Goal: Task Accomplishment & Management: Use online tool/utility

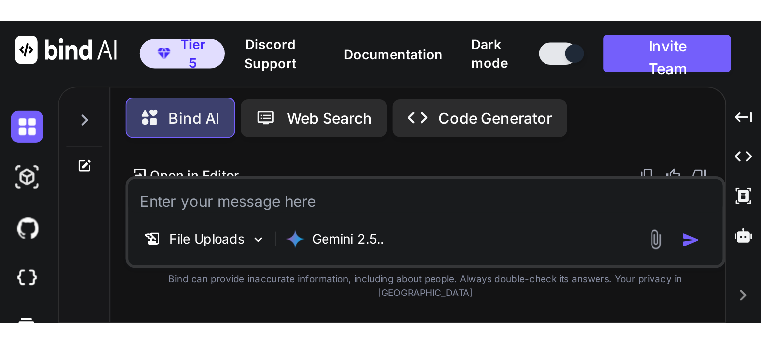
scroll to position [1937, 0]
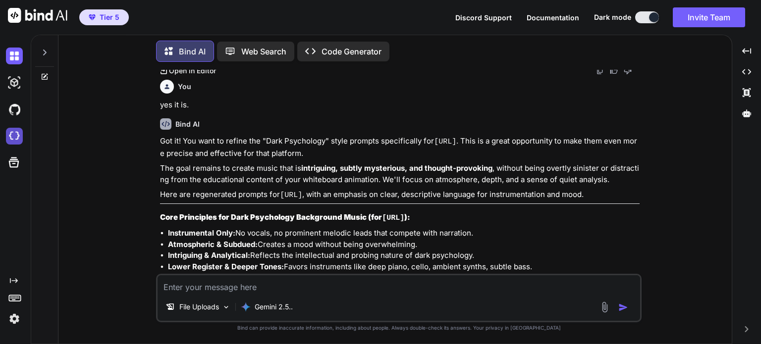
click at [11, 131] on img at bounding box center [14, 136] width 17 height 17
type textarea "x"
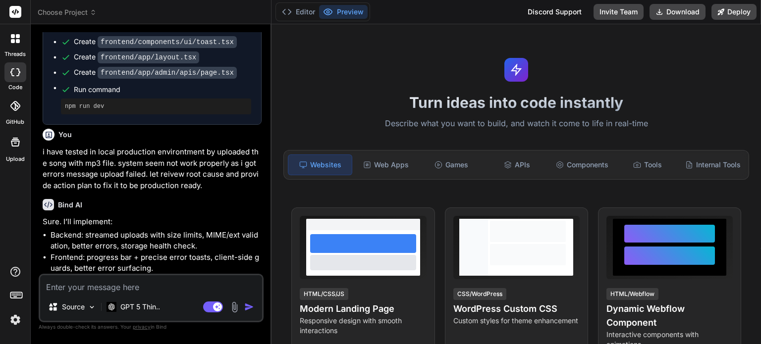
scroll to position [860, 0]
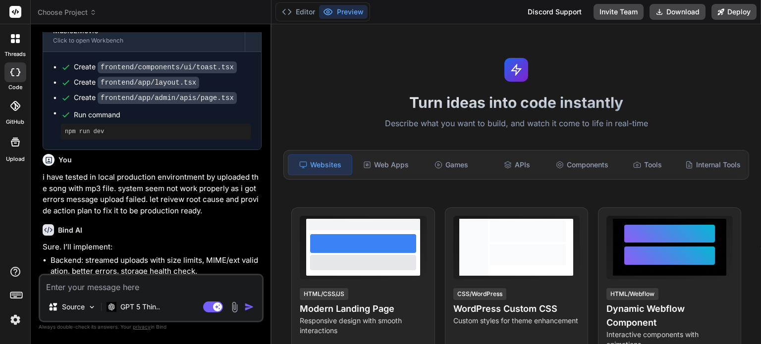
click at [78, 8] on span "Choose Project" at bounding box center [67, 12] width 59 height 10
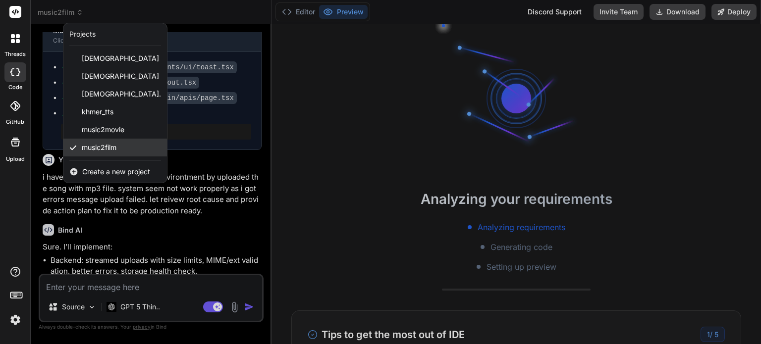
scroll to position [19, 0]
click at [128, 149] on div "music2film" at bounding box center [115, 148] width 104 height 18
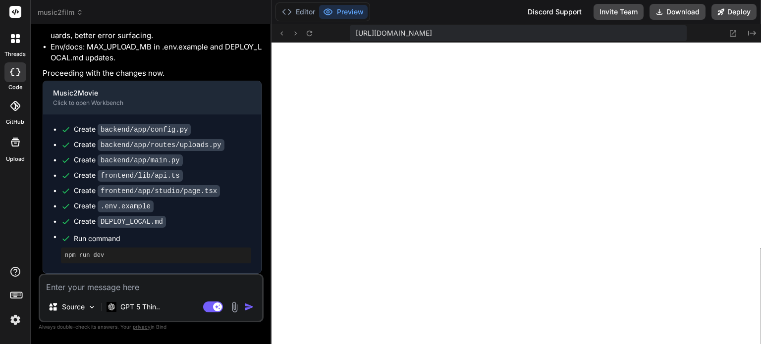
scroll to position [361, 0]
click at [74, 10] on span "music2film" at bounding box center [61, 12] width 46 height 10
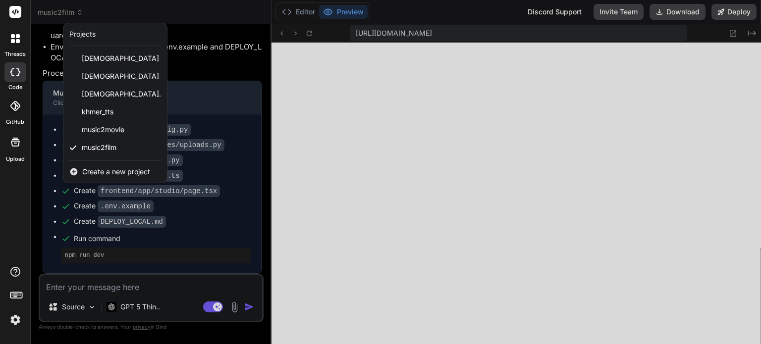
click at [482, 155] on div at bounding box center [380, 172] width 761 height 344
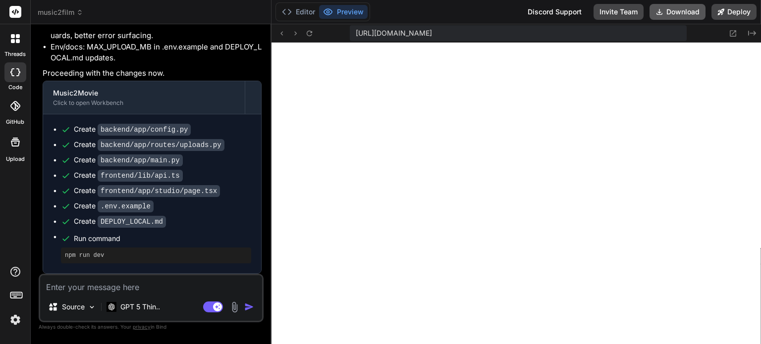
click at [671, 13] on button "Download" at bounding box center [677, 12] width 56 height 16
click at [301, 12] on button "Editor" at bounding box center [298, 12] width 41 height 14
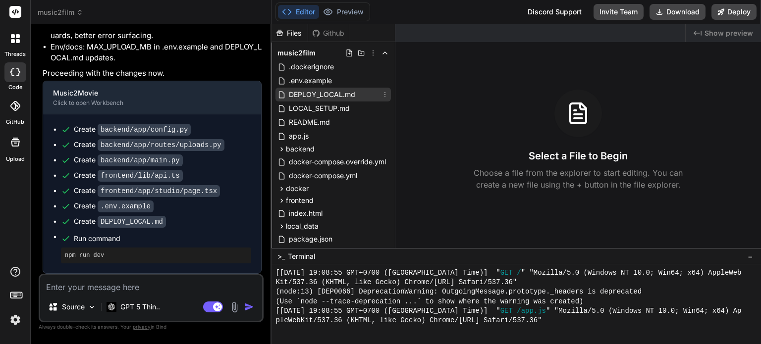
click at [332, 95] on span "DEPLOY_LOCAL.md" at bounding box center [322, 95] width 68 height 12
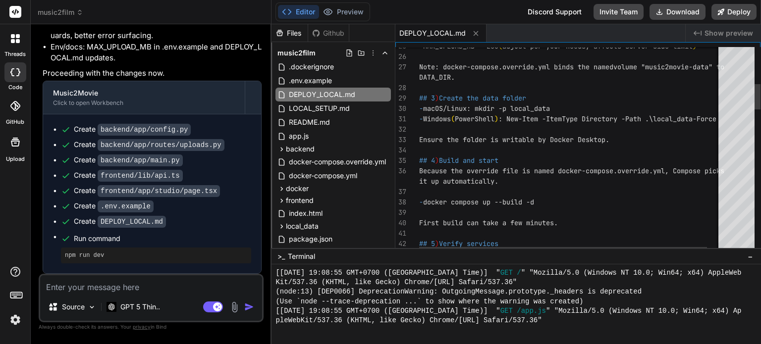
type textarea "x"
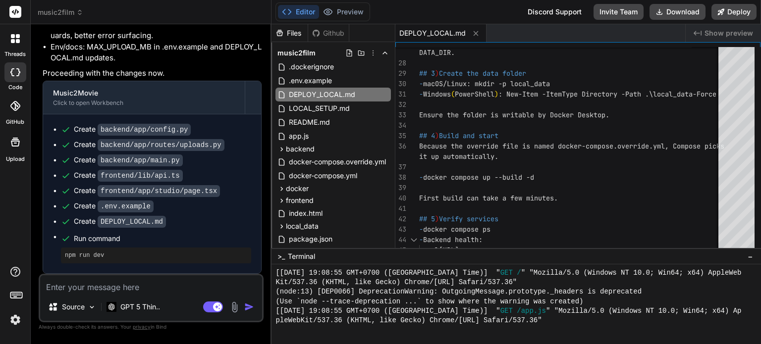
click at [138, 282] on textarea at bounding box center [151, 284] width 222 height 18
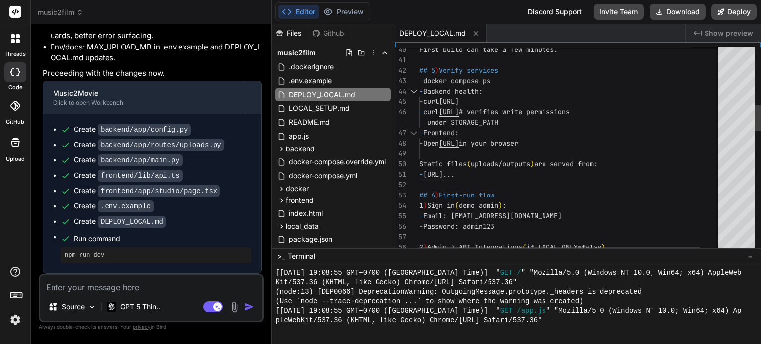
scroll to position [0, 0]
drag, startPoint x: 457, startPoint y: 216, endPoint x: 526, endPoint y: 214, distance: 69.4
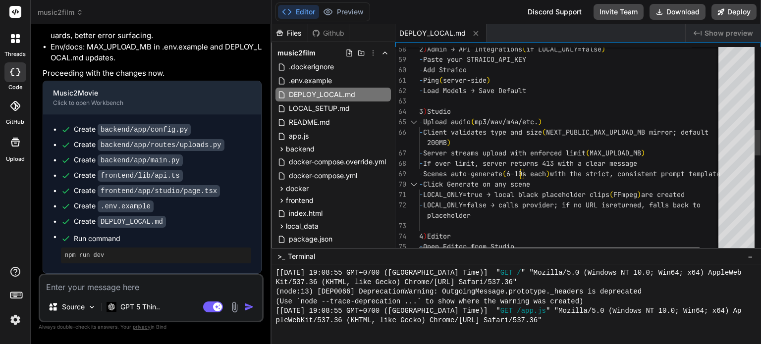
click at [587, 247] on div at bounding box center [559, 250] width 280 height 6
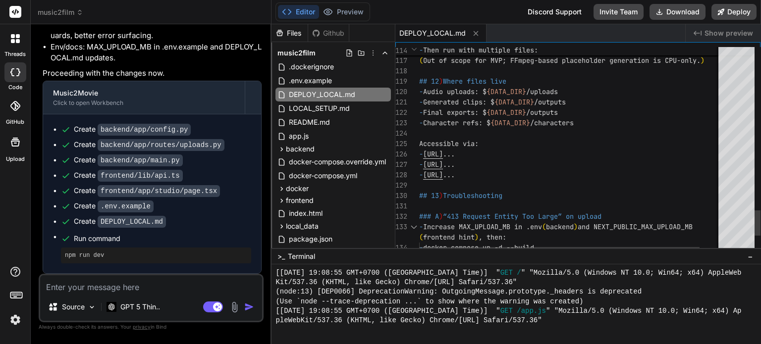
type textarea "- Audio uploads: ${DATA_DIR}/uploads - Generated clips: ${DATA_DIR}/outputs - F…"
drag, startPoint x: 573, startPoint y: 151, endPoint x: 426, endPoint y: 150, distance: 146.6
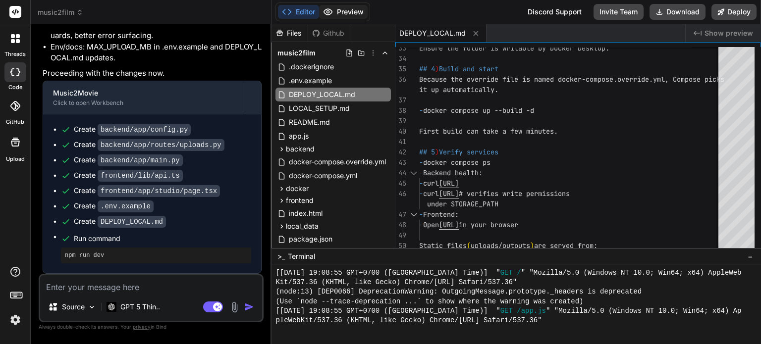
click at [348, 9] on button "Preview" at bounding box center [343, 12] width 49 height 14
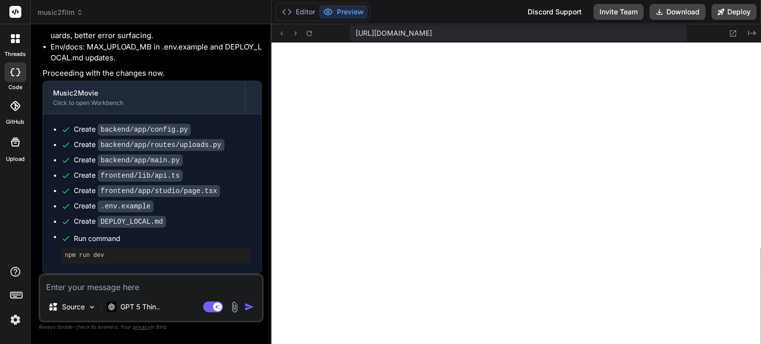
click at [151, 269] on div "Create backend/app/config.py Create backend/app/routes/uploads.py Create backen…" at bounding box center [152, 193] width 218 height 159
click at [119, 308] on div "GPT 5 Thin.." at bounding box center [132, 307] width 53 height 10
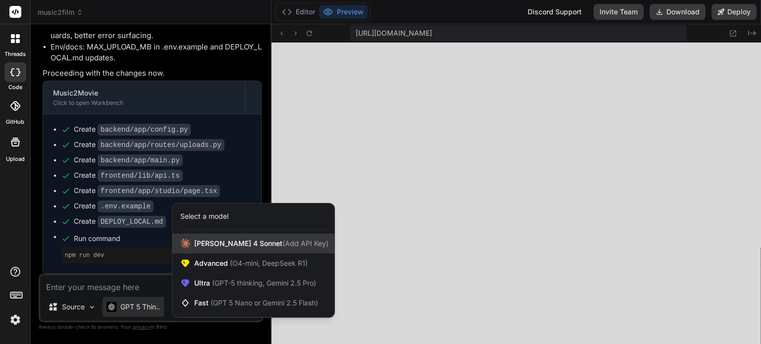
click at [226, 246] on span "Claude 4 Sonnet (Add API Key)" at bounding box center [261, 244] width 134 height 10
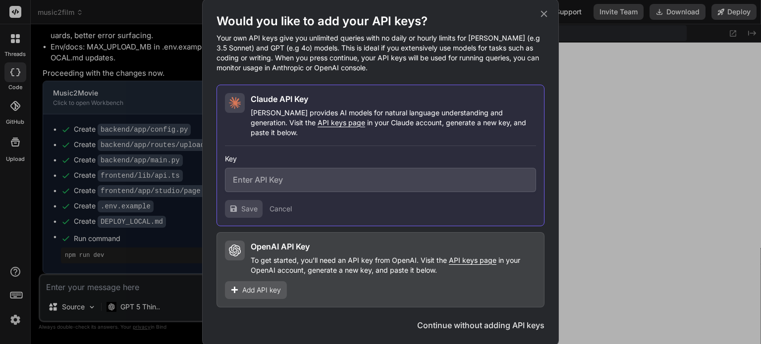
click at [545, 17] on icon at bounding box center [544, 13] width 6 height 6
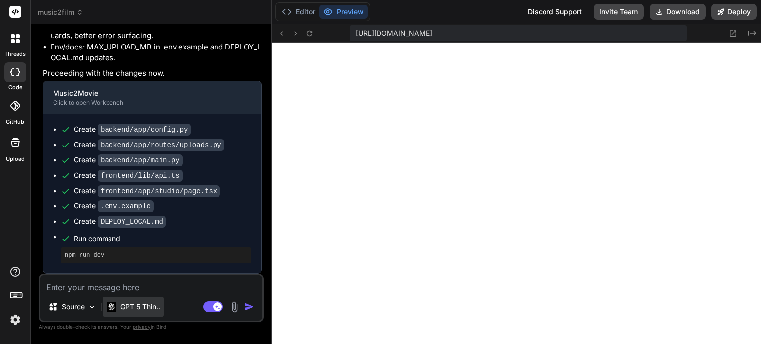
click at [156, 308] on p "GPT 5 Thin.." at bounding box center [140, 307] width 40 height 10
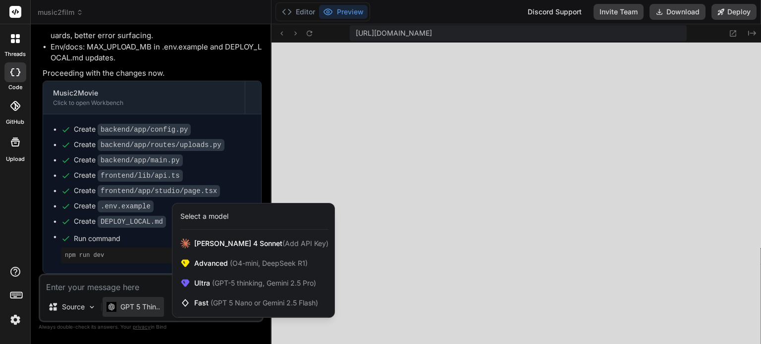
drag, startPoint x: 295, startPoint y: 219, endPoint x: 285, endPoint y: 239, distance: 22.2
click at [295, 219] on div "Select a model" at bounding box center [254, 216] width 148 height 10
click at [282, 245] on span "(Add API Key)" at bounding box center [305, 243] width 46 height 8
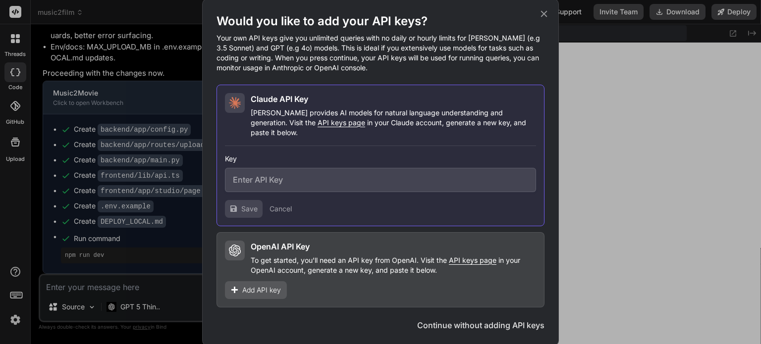
click at [485, 322] on button "Continue without adding API keys" at bounding box center [480, 325] width 127 height 12
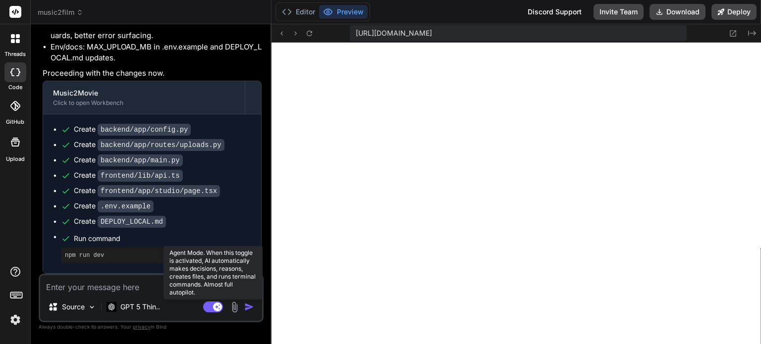
click at [214, 308] on rect at bounding box center [217, 307] width 9 height 9
click at [214, 308] on rect at bounding box center [213, 307] width 20 height 11
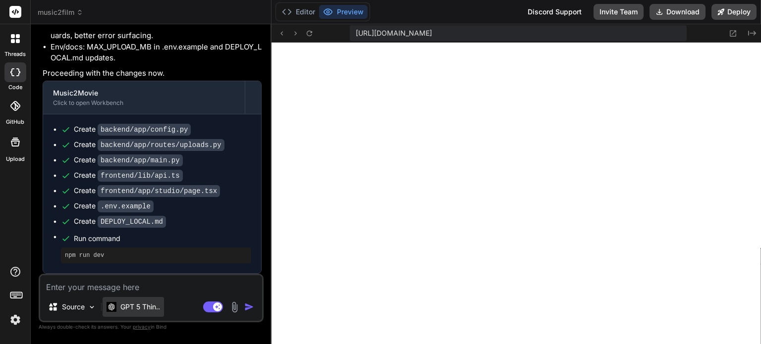
click at [131, 308] on p "GPT 5 Thin.." at bounding box center [140, 307] width 40 height 10
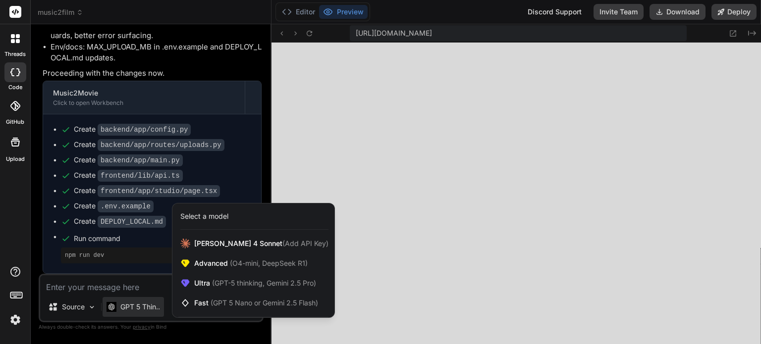
click at [149, 281] on div at bounding box center [380, 172] width 761 height 344
type textarea "x"
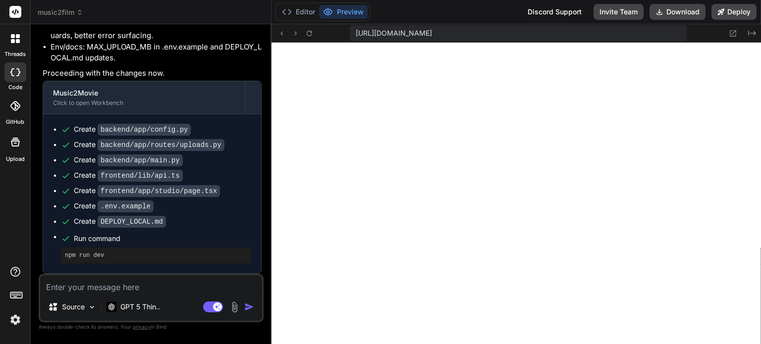
click at [139, 286] on textarea at bounding box center [151, 284] width 222 height 18
click at [301, 12] on button "Editor" at bounding box center [298, 12] width 41 height 14
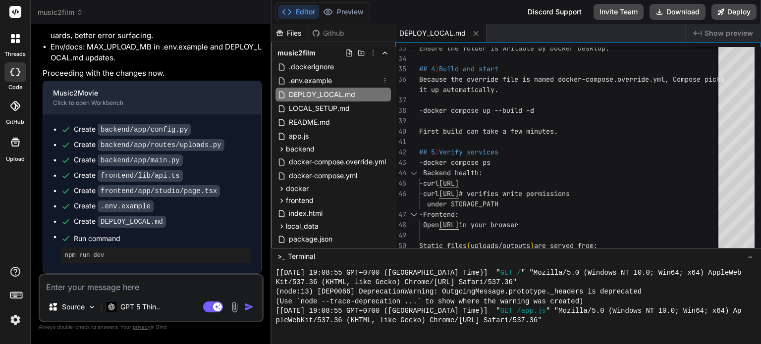
scroll to position [19, 0]
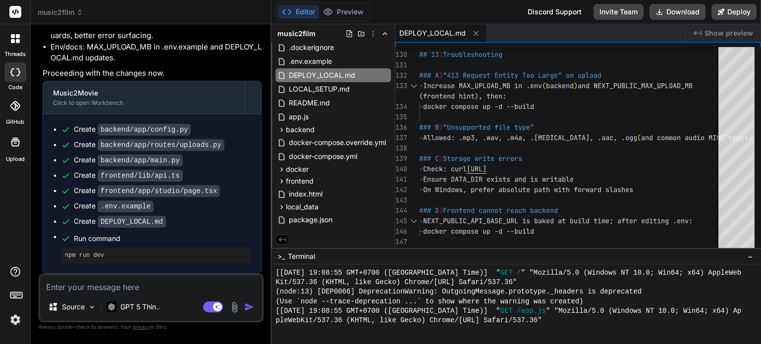
click at [237, 305] on img at bounding box center [234, 307] width 11 height 11
type textarea "x"
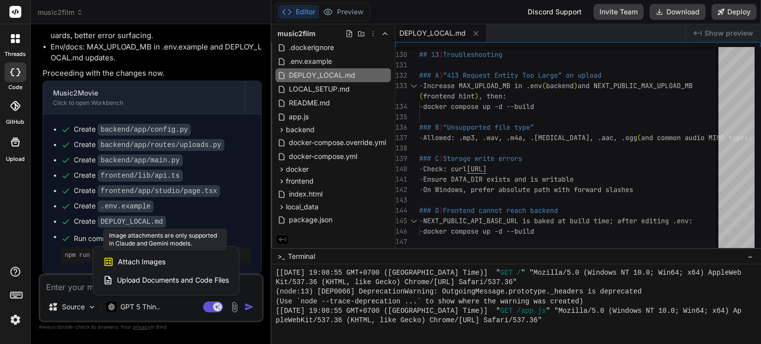
click at [200, 262] on div "Attach Images Image attachments are only supported in Claude and Gemini models." at bounding box center [166, 262] width 126 height 19
click at [130, 263] on span "Attach Images" at bounding box center [142, 262] width 48 height 10
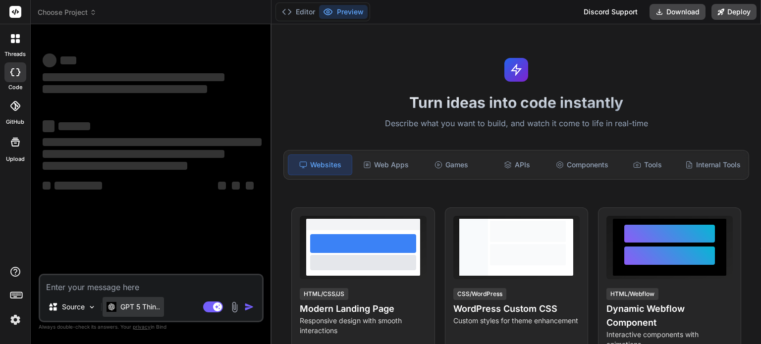
click at [125, 307] on p "GPT 5 Thin.." at bounding box center [140, 307] width 40 height 10
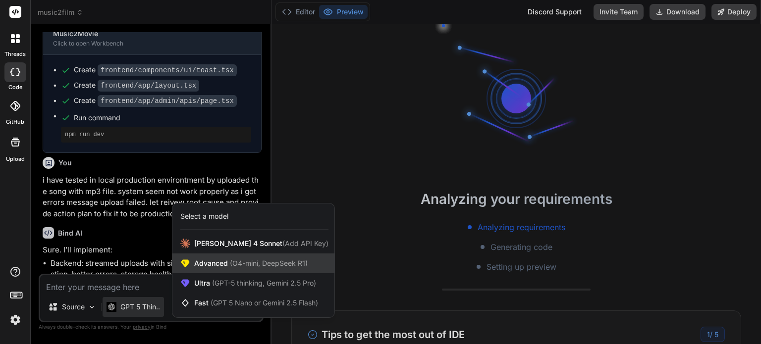
scroll to position [857, 0]
click at [149, 210] on div at bounding box center [380, 172] width 761 height 344
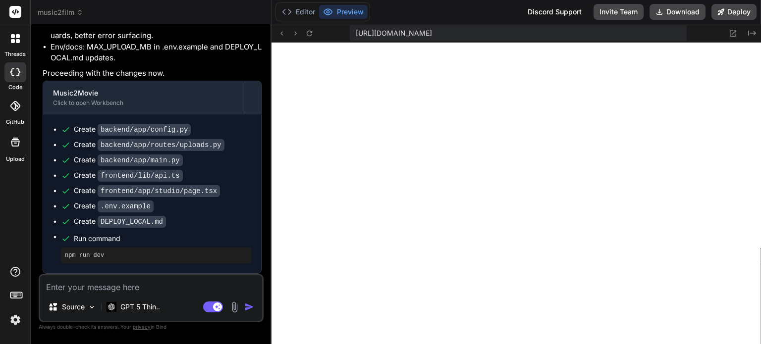
scroll to position [361, 0]
click at [153, 307] on p "GPT 5 Thin.." at bounding box center [140, 307] width 40 height 10
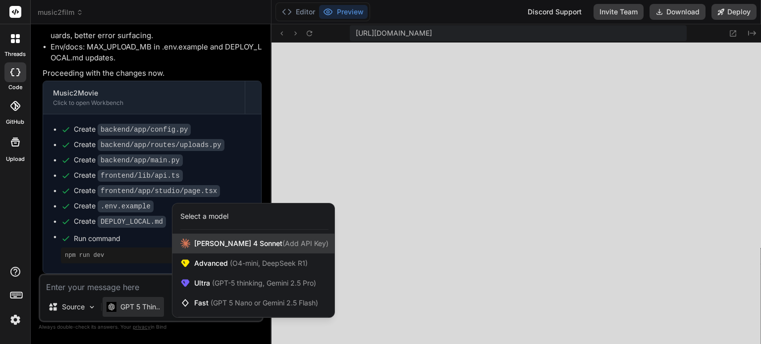
click at [224, 245] on span "Claude 4 Sonnet (Add API Key)" at bounding box center [261, 244] width 134 height 10
type textarea "x"
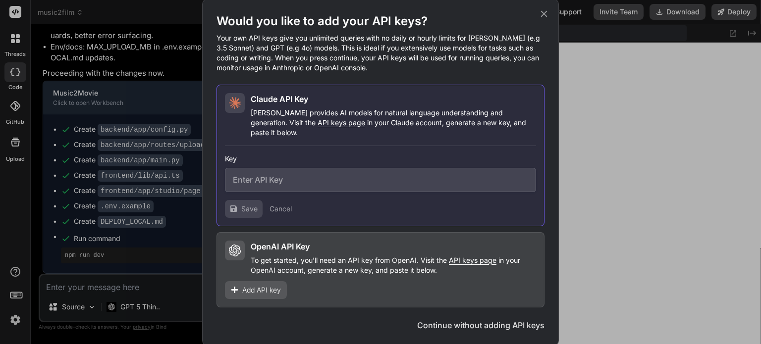
click at [364, 179] on input "text" at bounding box center [380, 180] width 311 height 24
click at [537, 322] on button "Continue without adding API keys" at bounding box center [480, 325] width 127 height 12
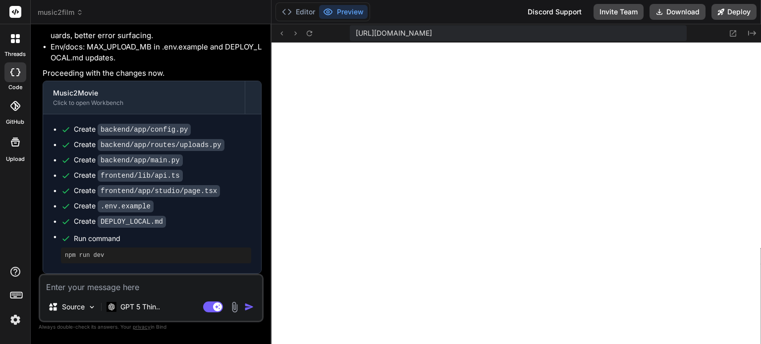
click at [170, 285] on textarea at bounding box center [151, 284] width 222 height 18
type textarea "t"
type textarea "x"
type textarea "th"
type textarea "x"
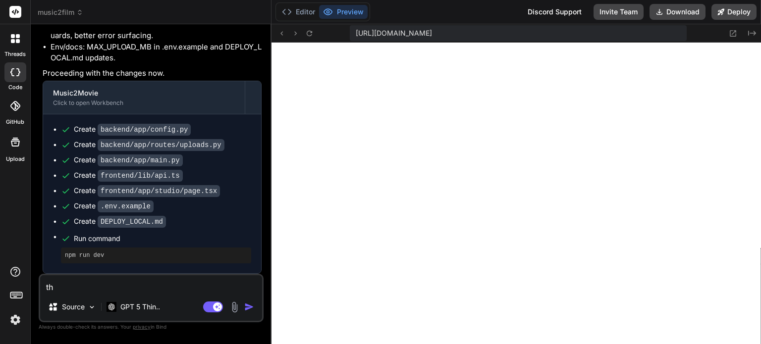
type textarea "the"
type textarea "x"
type textarea "ther"
type textarea "x"
type textarea "there"
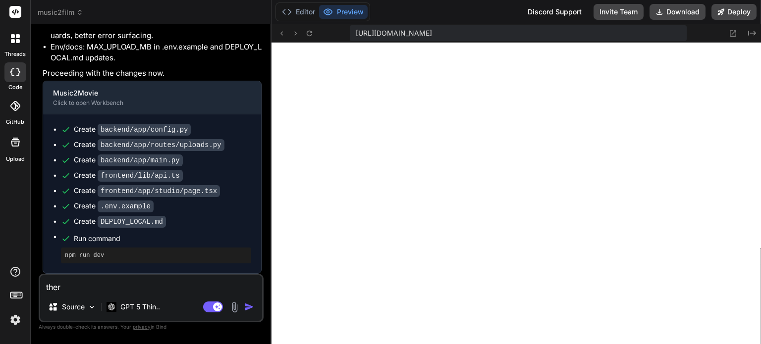
type textarea "x"
type textarea "there"
type textarea "x"
type textarea "there i"
type textarea "x"
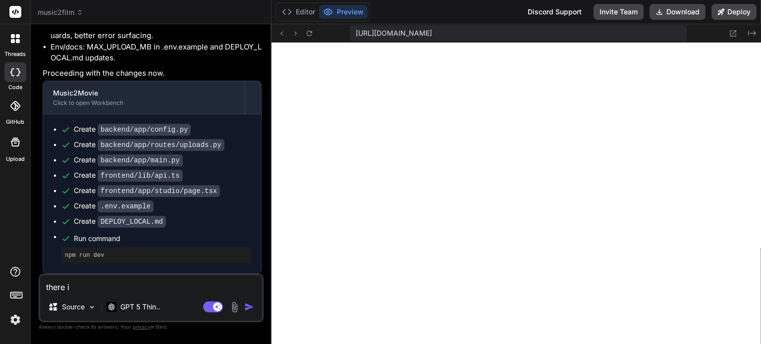
type textarea "there is"
type textarea "x"
type textarea "there is"
type textarea "x"
type textarea "there is n"
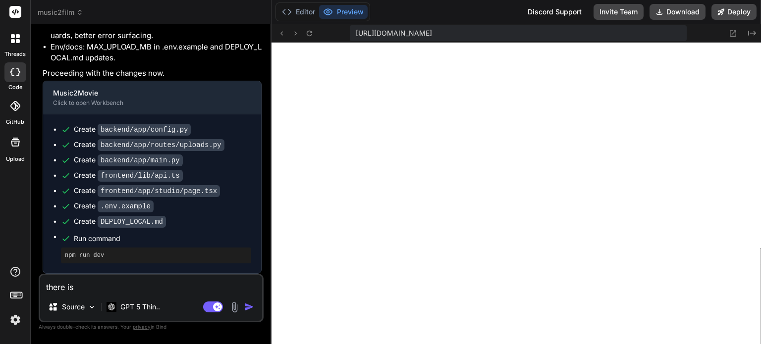
type textarea "x"
type textarea "there is no"
type textarea "x"
type textarea "there is no"
type textarea "x"
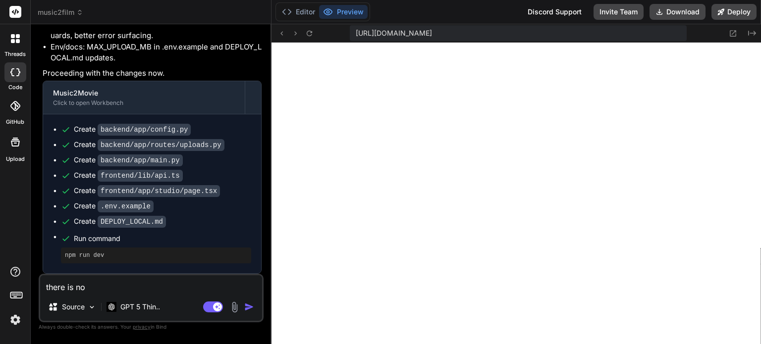
type textarea "there is no g"
type textarea "x"
type textarea "there is no"
type textarea "x"
type textarea "there is no G"
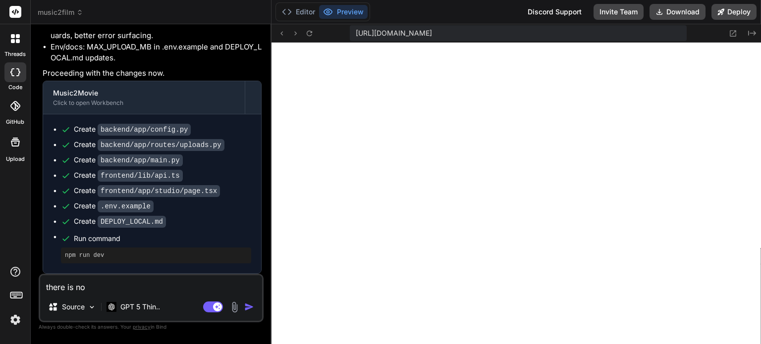
type textarea "x"
type textarea "there is no Gn"
type textarea "x"
type textarea "there is no Gne"
type textarea "x"
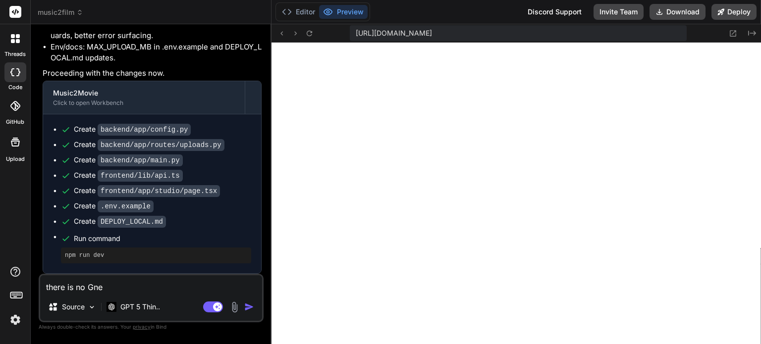
type textarea "there is no Gner"
type textarea "x"
type textarea "there is no Gne"
type textarea "x"
type textarea "there is no Gn"
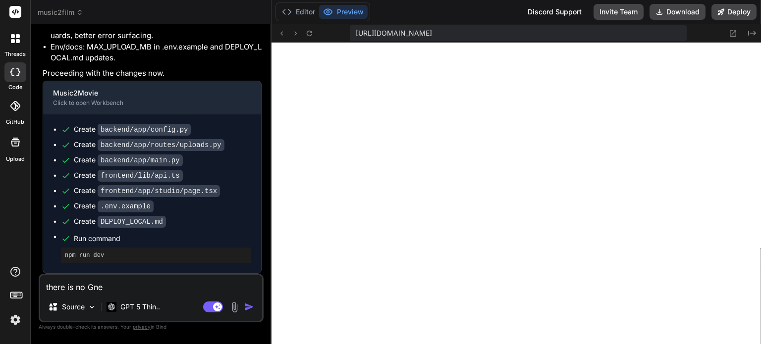
type textarea "x"
type textarea "there is no G"
type textarea "x"
type textarea "there is no Gn"
type textarea "x"
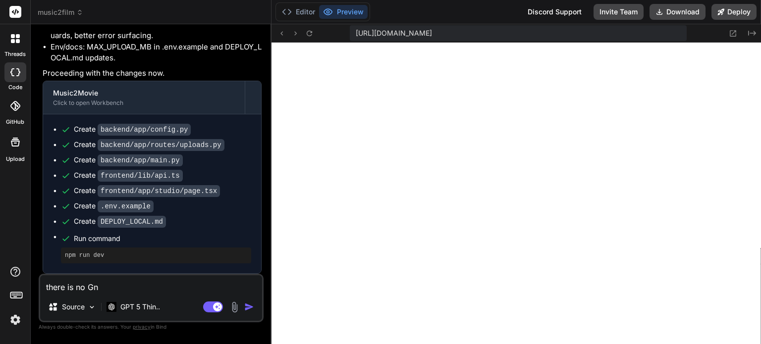
type textarea "there is no G"
type textarea "x"
type textarea "there is no Ge"
type textarea "x"
type textarea "there is no Gen"
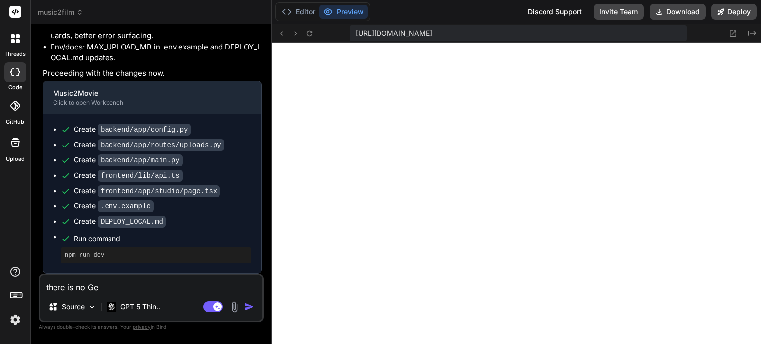
type textarea "x"
type textarea "there is no Gene"
type textarea "x"
type textarea "there is no Gener"
type textarea "x"
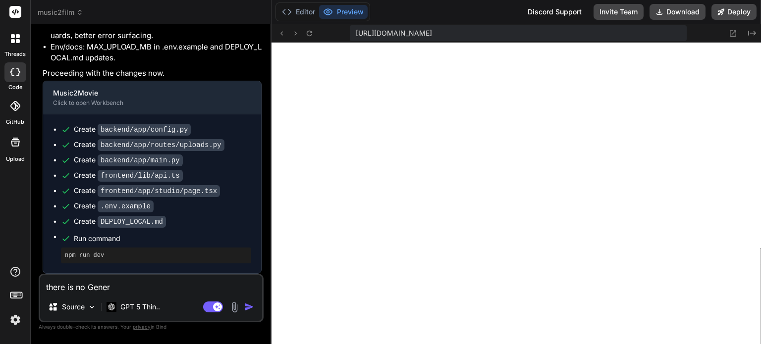
type textarea "there is no Genera"
type textarea "x"
type textarea "there is no Generat"
type textarea "x"
type textarea "there is no Generate"
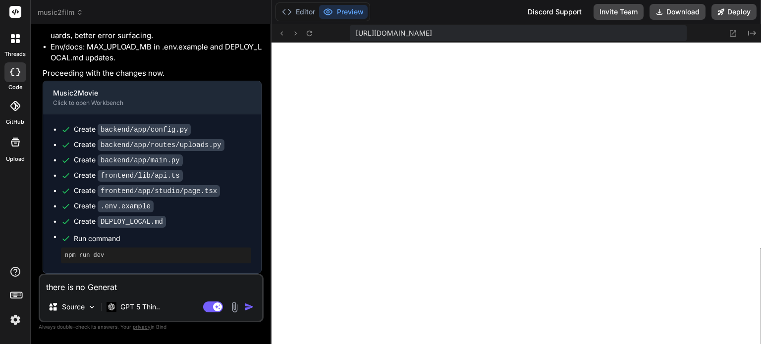
type textarea "x"
type textarea "there is no Generate"
type textarea "x"
type textarea "there is no Generate F"
type textarea "x"
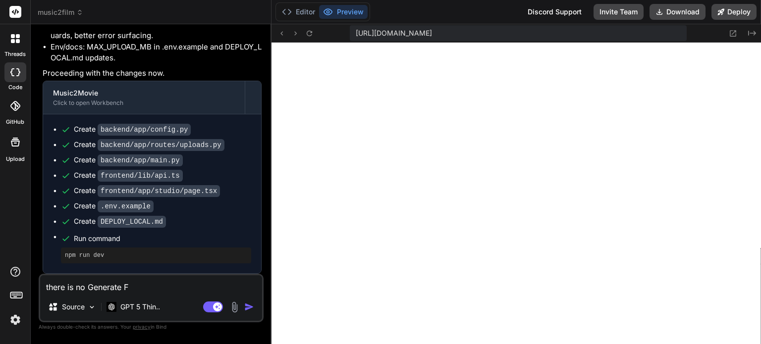
type textarea "there is no Generate Fr"
type textarea "x"
type textarea "there is no Generate Fro"
type textarea "x"
type textarea "there is no Generate From"
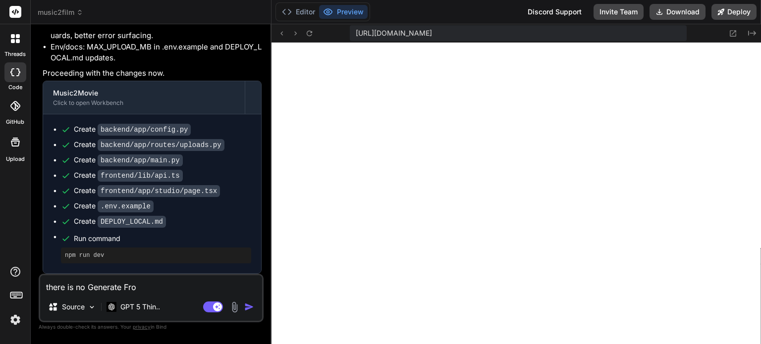
type textarea "x"
type textarea "there is no Generate From"
type textarea "x"
type textarea "there is no Generate From L"
type textarea "x"
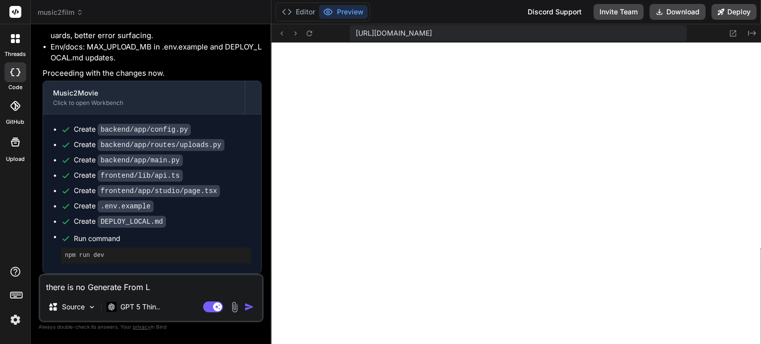
type textarea "there is no Generate From Ly"
type textarea "x"
type textarea "there is no Generate From Lyr"
type textarea "x"
type textarea "there is no Generate From Lyri"
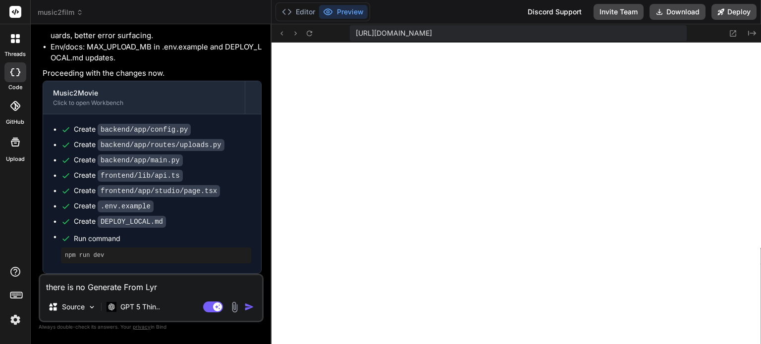
type textarea "x"
type textarea "there is no Generate From Lyric"
type textarea "x"
type textarea "there is no Generate From Lyric/"
type textarea "x"
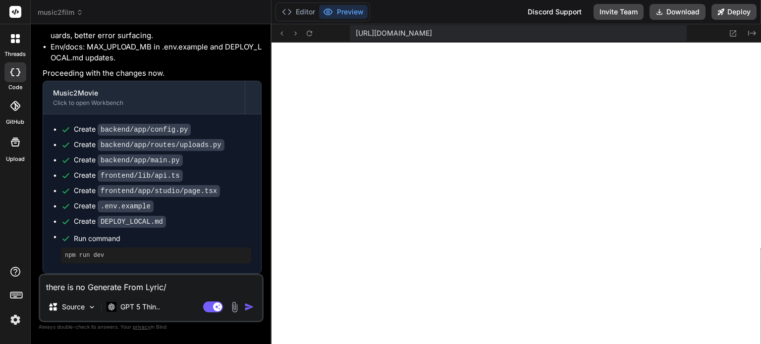
type textarea "there is no Generate From Lyric/S"
type textarea "x"
type textarea "there is no Generate From Lyric/Sc"
type textarea "x"
type textarea "there is no Generate From Lyric/Scr"
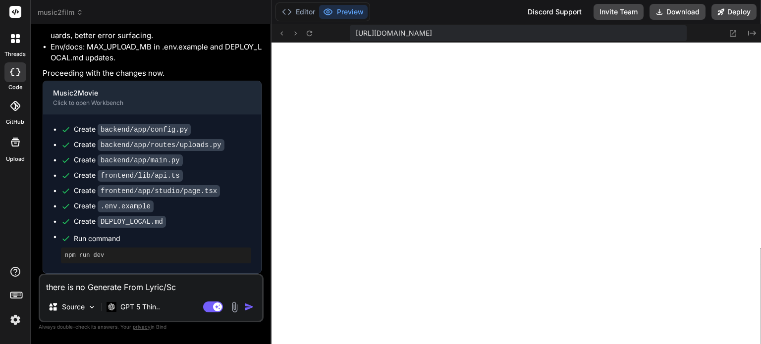
type textarea "x"
type textarea "there is no Generate From Lyric/Scri"
type textarea "x"
type textarea "there is no Generate From Lyric/Scrip"
type textarea "x"
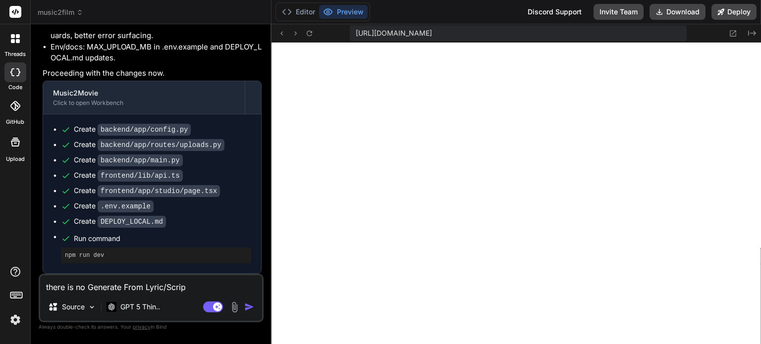
type textarea "there is no Generate From Lyric/Scrips"
type textarea "x"
type textarea "there is no Generate From Lyric/Scrips"
type textarea "x"
type textarea "there is no Generate From Lyric/Scrips b"
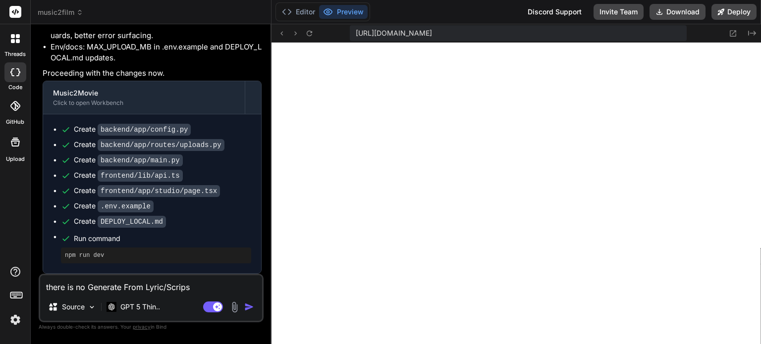
type textarea "x"
type textarea "there is no Generate From Lyric/Scrips bu"
type textarea "x"
type textarea "there is no Generate From Lyric/Scrips but"
type textarea "x"
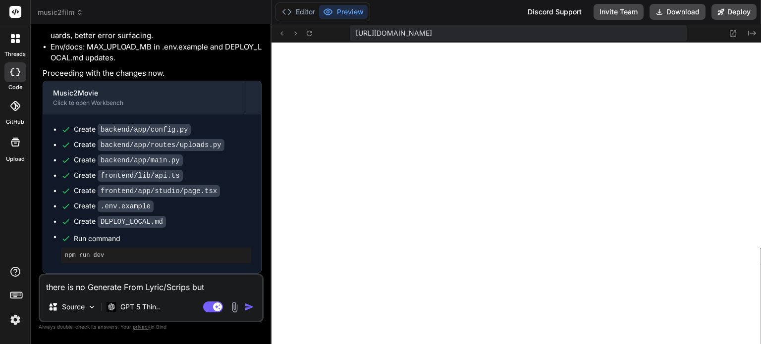
type textarea "there is no Generate From Lyric/Scrips butt"
type textarea "x"
type textarea "there is no Generate From Lyric/Scrips butto"
type textarea "x"
type textarea "there is no Generate From Lyric/Scrips button"
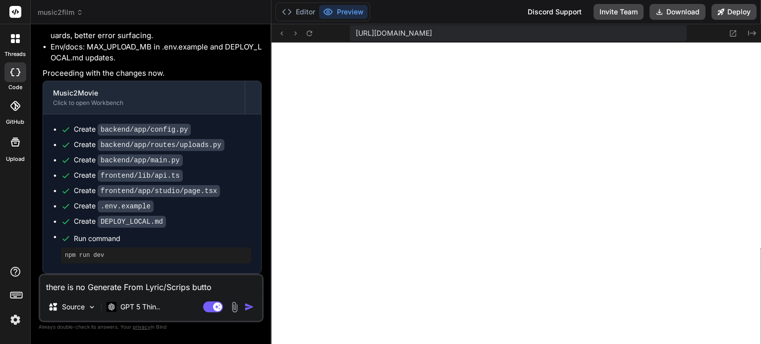
type textarea "x"
type textarea "there is no Generate From Lyric/Scrips button"
type textarea "x"
type textarea "there is no Generate From Lyric/Scrips button i"
type textarea "x"
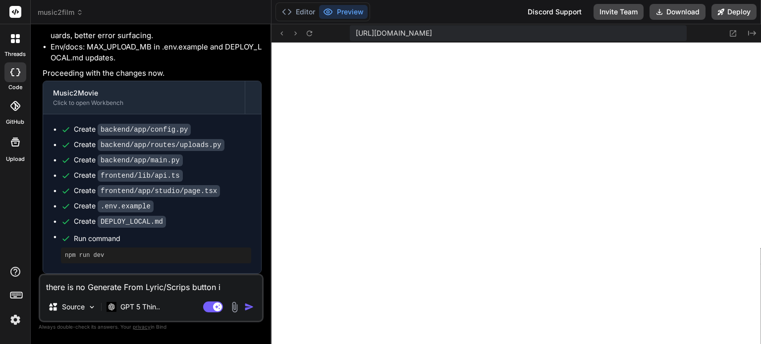
type textarea "there is no Generate From Lyric/Scrips button in"
type textarea "x"
type textarea "there is no Generate From Lyric/Scrips button in"
type textarea "x"
type textarea "there is no Generate From Lyric/Scrips button in m"
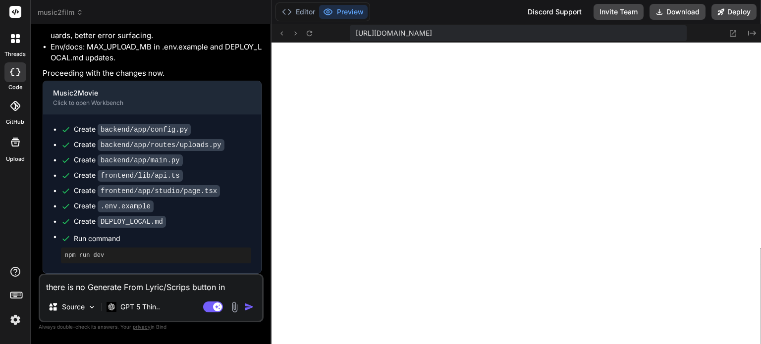
type textarea "x"
type textarea "there is no Generate From Lyric/Scrips button in my"
type textarea "x"
type textarea "there is no Generate From Lyric/Scrips button in my"
type textarea "x"
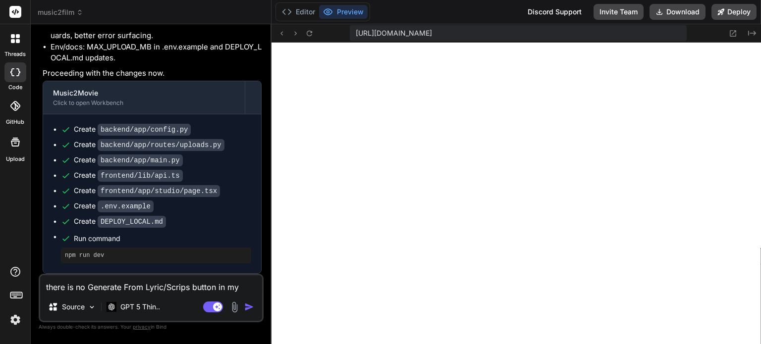
type textarea "there is no Generate From Lyric/Scrips button in my l"
type textarea "x"
type textarea "there is no Generate From Lyric/Scrips button in my lo"
type textarea "x"
type textarea "there is no Generate From Lyric/Scrips button in my loc"
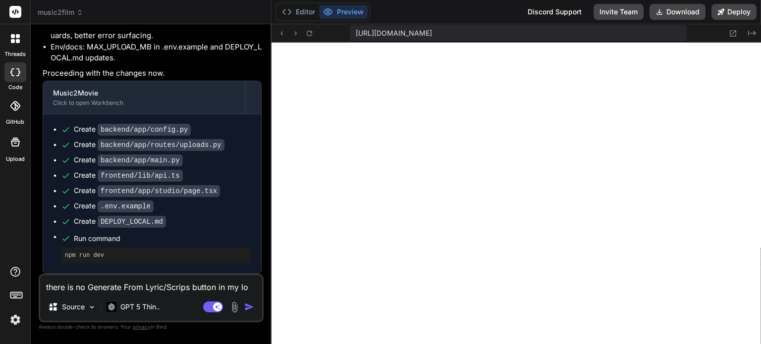
type textarea "x"
type textarea "there is no Generate From Lyric/Scrips button in my loca"
type textarea "x"
type textarea "there is no Generate From Lyric/Scrips button in my local"
type textarea "x"
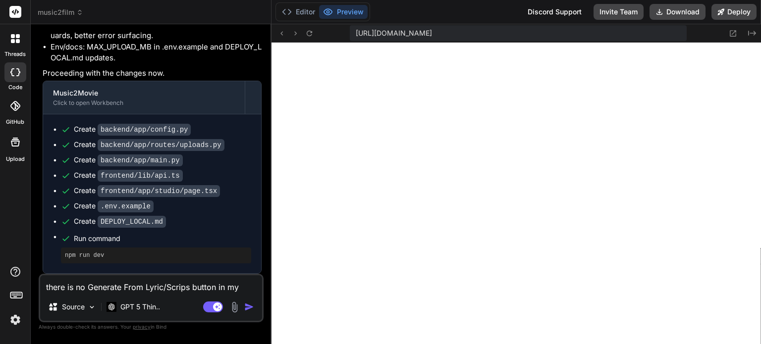
type textarea "there is no Generate From Lyric/Scrips button in my local"
type textarea "x"
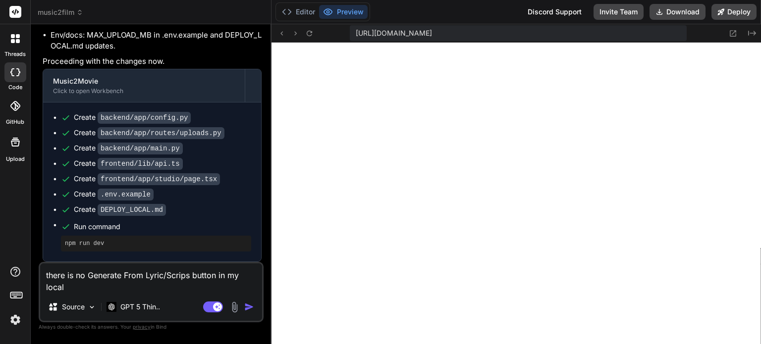
type textarea "there is no Generate From Lyric/Scrips button in my local p"
type textarea "x"
type textarea "there is no Generate From Lyric/Scrips button in my local pr"
type textarea "x"
type textarea "there is no Generate From Lyric/Scrips button in my local pro"
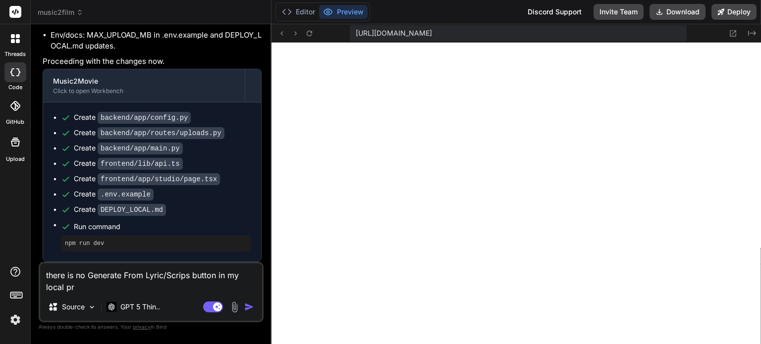
type textarea "x"
type textarea "there is no Generate From Lyric/Scrips button in my local prod"
type textarea "x"
type textarea "there is no Generate From Lyric/Scrips button in my local prodd"
type textarea "x"
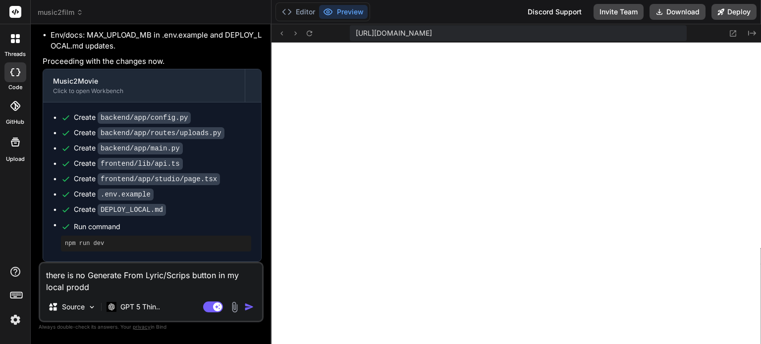
type textarea "there is no Generate From Lyric/Scrips button in my local prod"
type textarea "x"
type textarea "there is no Generate From Lyric/Scrips button in my local produ"
type textarea "x"
type textarea "there is no Generate From Lyric/Scrips button in my local produc"
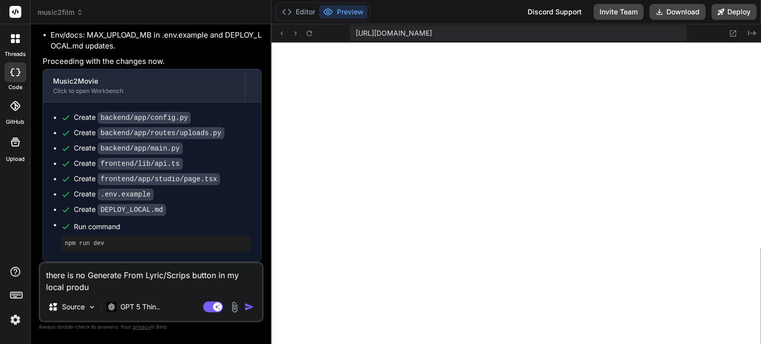
type textarea "x"
type textarea "there is no Generate From Lyric/Scrips button in my local product"
type textarea "x"
type textarea "there is no Generate From Lyric/Scrips button in my local producti"
type textarea "x"
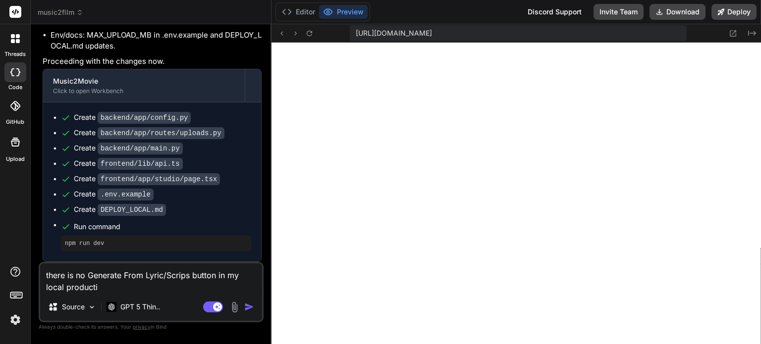
type textarea "there is no Generate From Lyric/Scrips button in my local productio"
type textarea "x"
type textarea "there is no Generate From Lyric/Scrips button in my local production"
type textarea "x"
type textarea "there is no Generate From Lyric/Scrips button in my local production"
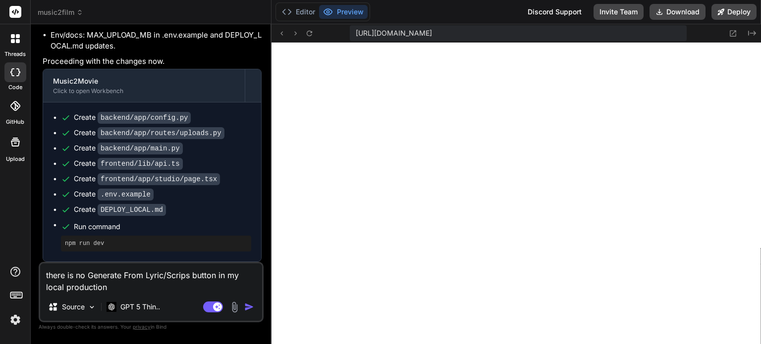
type textarea "x"
type textarea "there is no Generate From Lyric/Scrips button in my local production e"
type textarea "x"
type textarea "there is no Generate From Lyric/Scrips button in my local production en"
type textarea "x"
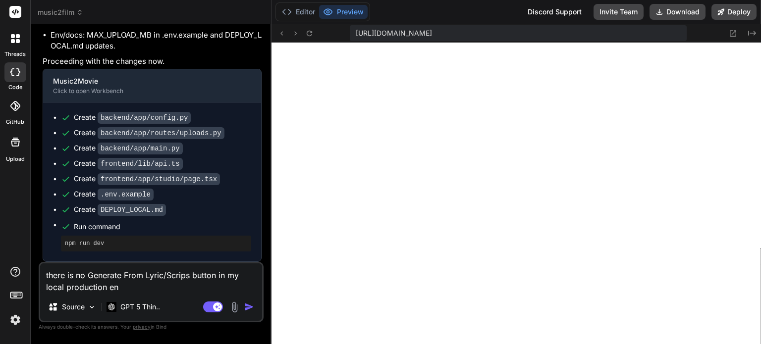
type textarea "there is no Generate From Lyric/Scrips button in my local production env"
type textarea "x"
type textarea "there is no Generate From Lyric/Scrips button in my local production envi"
type textarea "x"
type textarea "there is no Generate From Lyric/Scrips button in my local production envir"
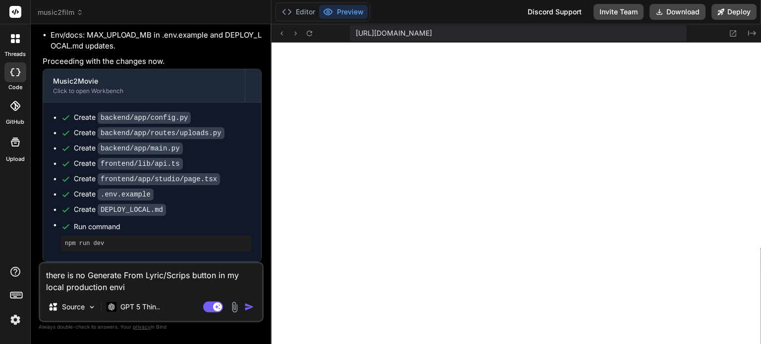
type textarea "x"
type textarea "there is no Generate From Lyric/Scrips button in my local production enviro"
type textarea "x"
type textarea "there is no Generate From Lyric/Scrips button in my local production environ"
type textarea "x"
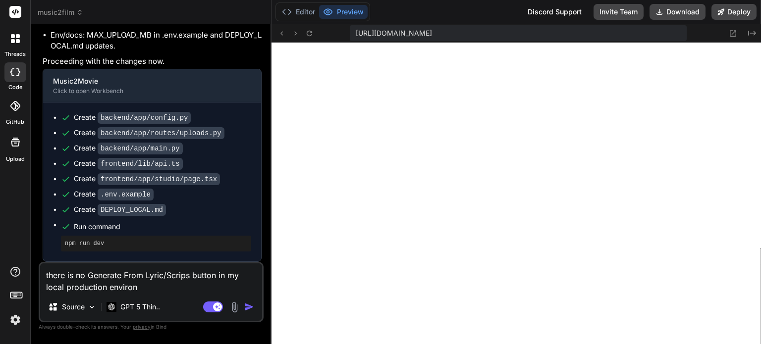
type textarea "there is no Generate From Lyric/Scrips button in my local production environ"
type textarea "x"
type textarea "there is no Generate From Lyric/Scrips button in my local production environ t"
type textarea "x"
type textarea "there is no Generate From Lyric/Scrips button in my local production environ"
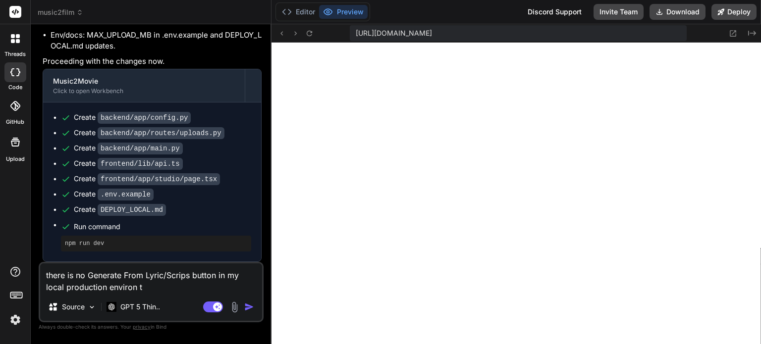
type textarea "x"
type textarea "there is no Generate From Lyric/Scrips button in my local production environ"
type textarea "x"
type textarea "there is no Generate From Lyric/Scrips button in my local production environt"
type textarea "x"
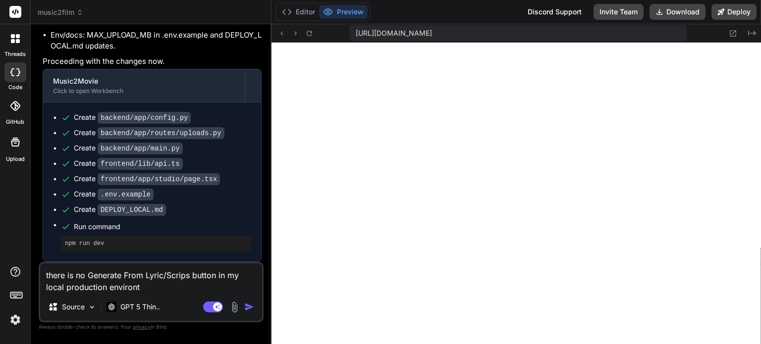
type textarea "there is no Generate From Lyric/Scrips button in my local production environ"
type textarea "x"
type textarea "there is no Generate From Lyric/Scrips button in my local production environm"
type textarea "x"
type textarea "there is no Generate From Lyric/Scrips button in my local production environme"
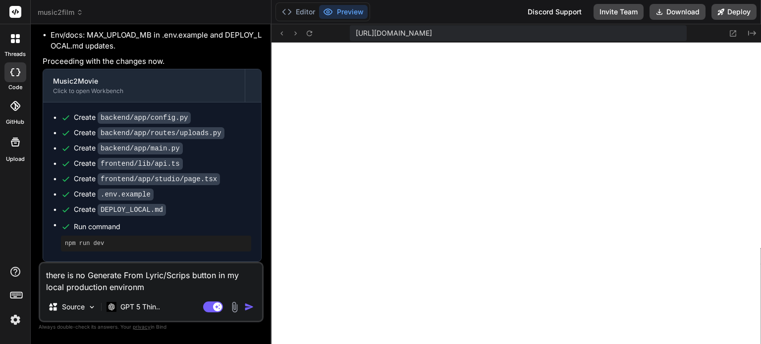
type textarea "x"
type textarea "there is no Generate From Lyric/Scrips button in my local production environmen"
type textarea "x"
type textarea "there is no Generate From Lyric/Scrips button in my local production environment"
type textarea "x"
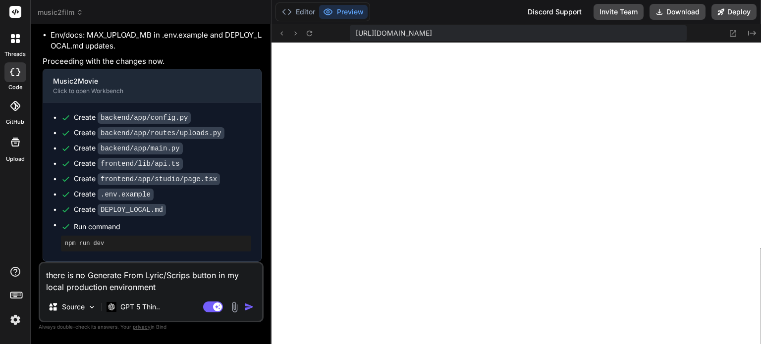
type textarea "there is no Generate From Lyric/Scrips button in my local production environmen…"
type textarea "x"
type textarea "there is no Generate From Lyric/Scrips button in my local production environmen…"
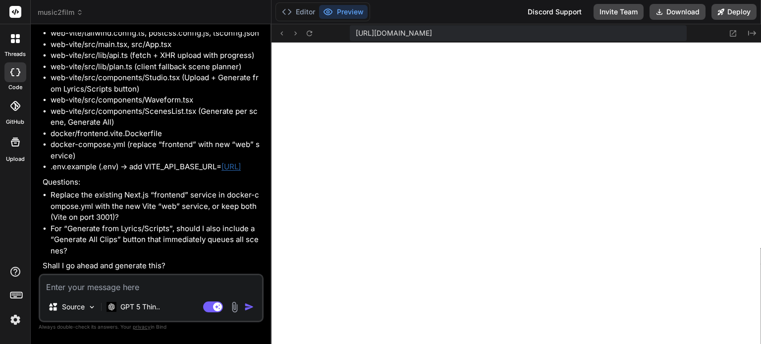
scroll to position [1765, 0]
click at [157, 288] on textarea at bounding box center [151, 284] width 222 height 18
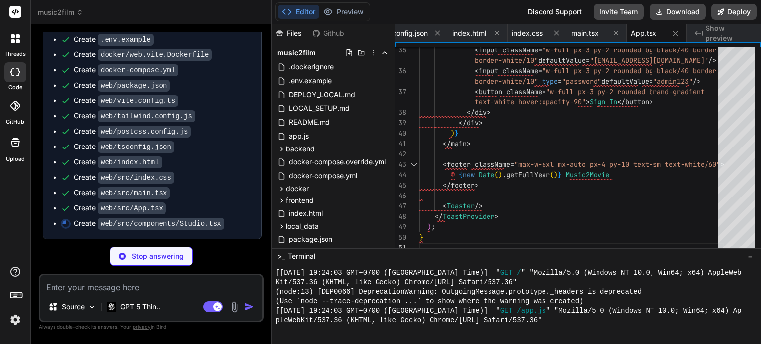
scroll to position [2286, 0]
drag, startPoint x: 342, startPoint y: 9, endPoint x: 335, endPoint y: 12, distance: 8.0
click at [342, 9] on button "Preview" at bounding box center [343, 12] width 49 height 14
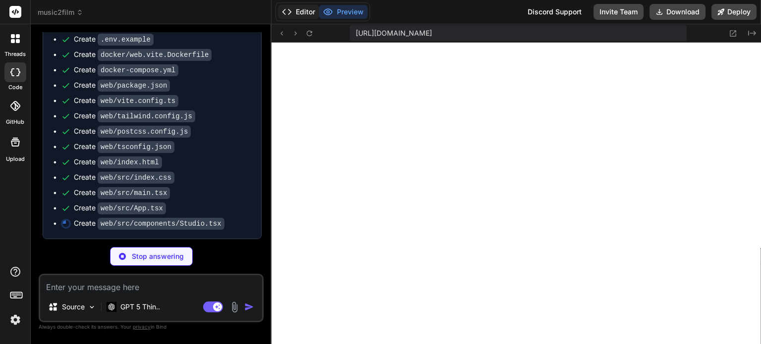
click at [304, 13] on button "Editor" at bounding box center [298, 12] width 41 height 14
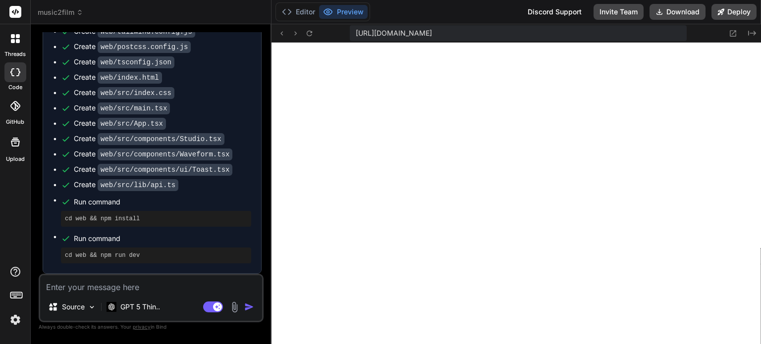
scroll to position [2370, 0]
click at [303, 10] on button "Editor" at bounding box center [298, 12] width 41 height 14
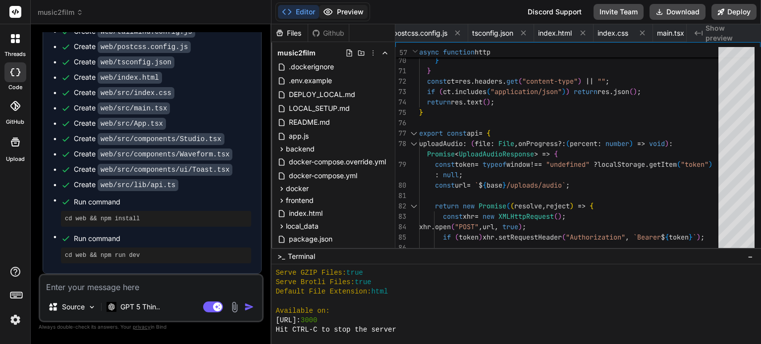
click at [329, 11] on icon at bounding box center [328, 12] width 10 height 10
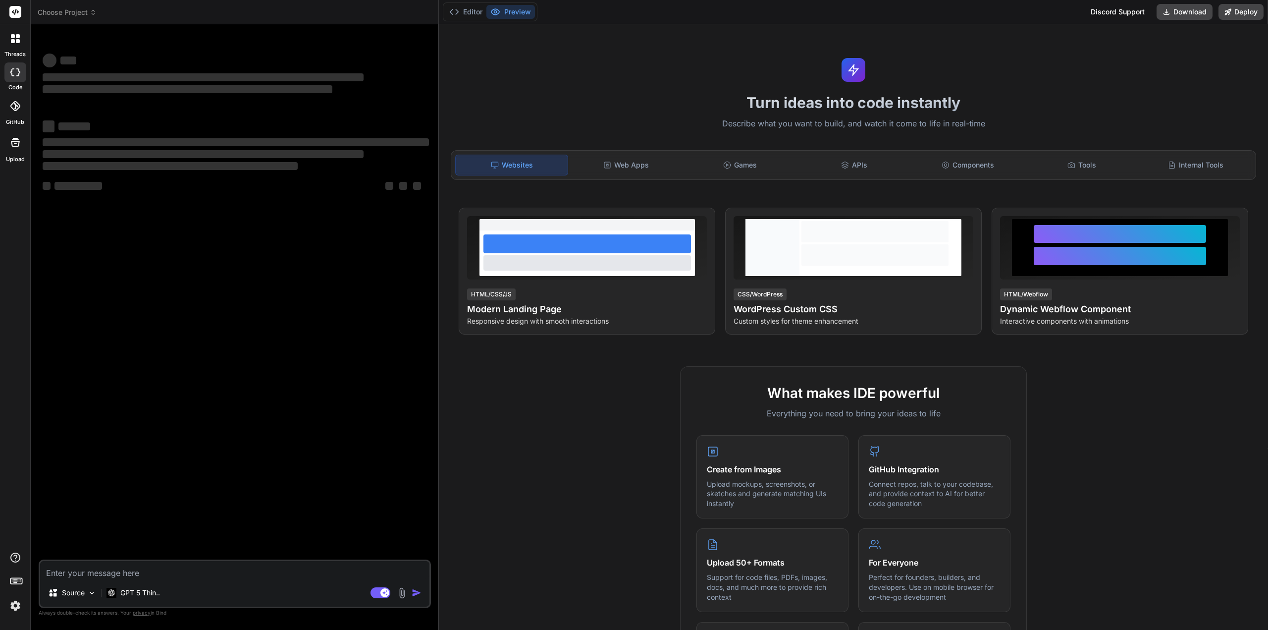
type textarea "x"
click at [467, 8] on button "Editor" at bounding box center [465, 12] width 41 height 14
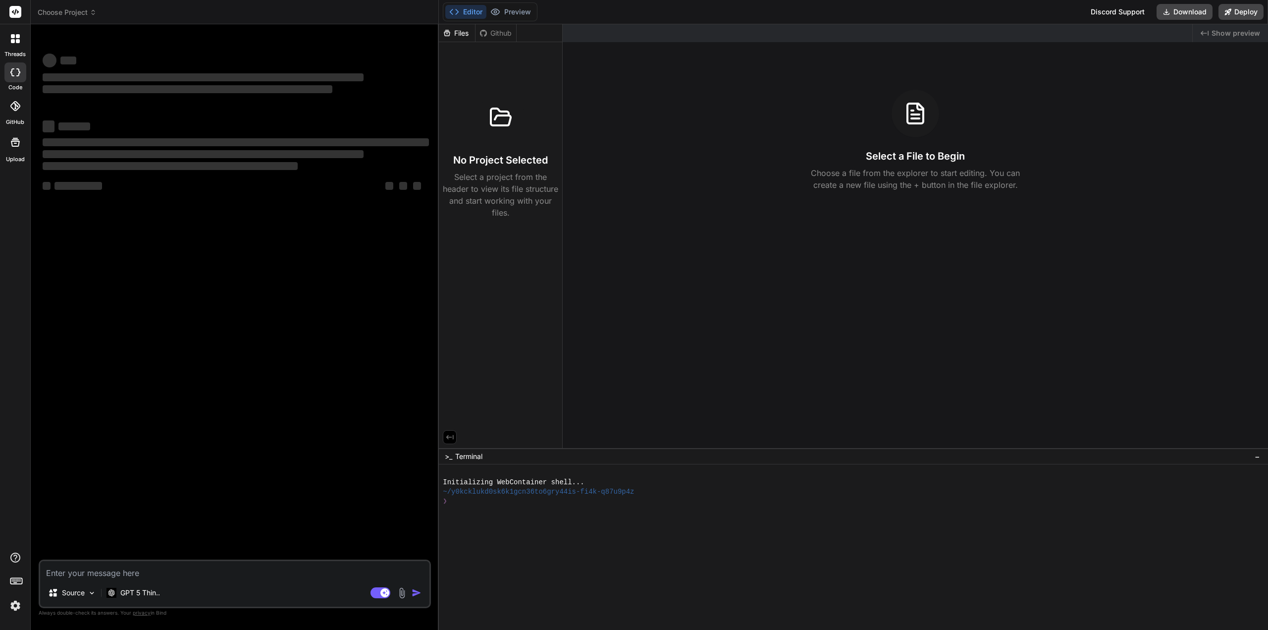
click at [88, 11] on span "Choose Project" at bounding box center [67, 12] width 59 height 10
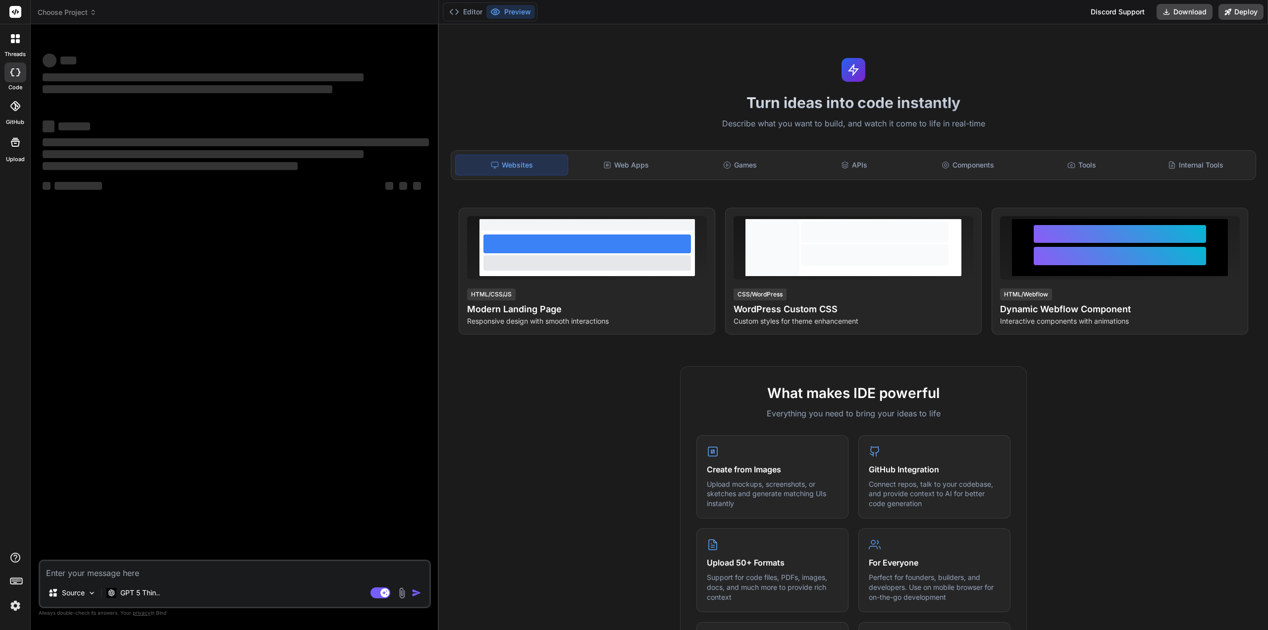
type textarea "x"
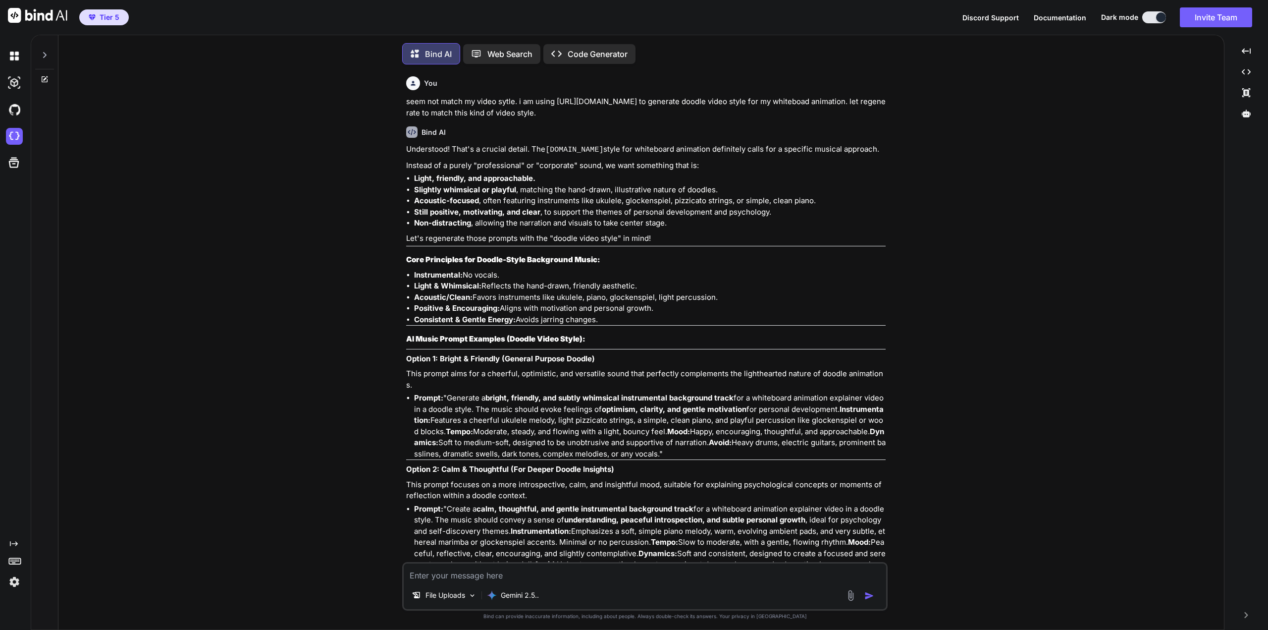
scroll to position [1937, 0]
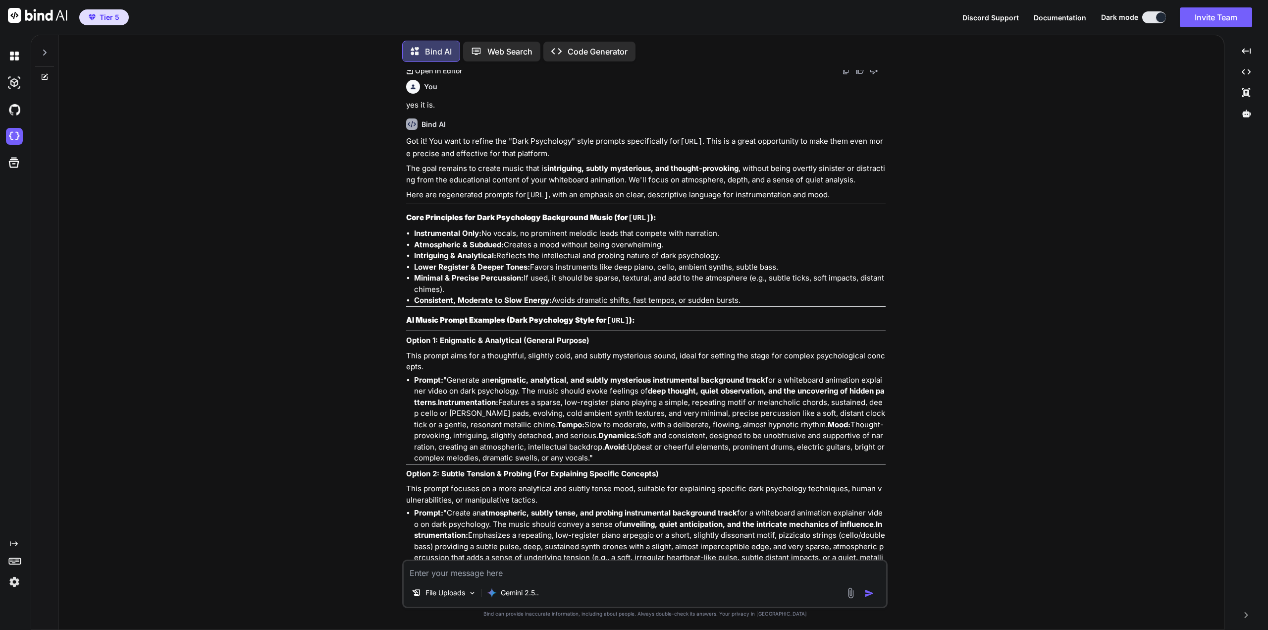
type textarea "x"
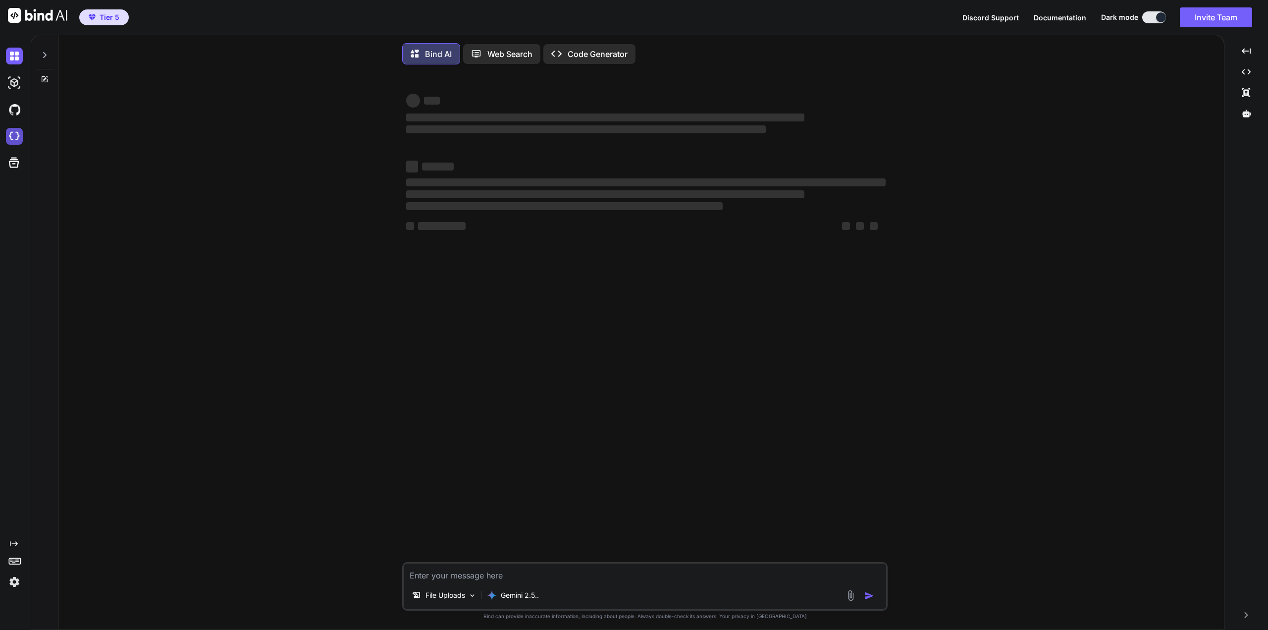
click at [16, 134] on img at bounding box center [14, 136] width 17 height 17
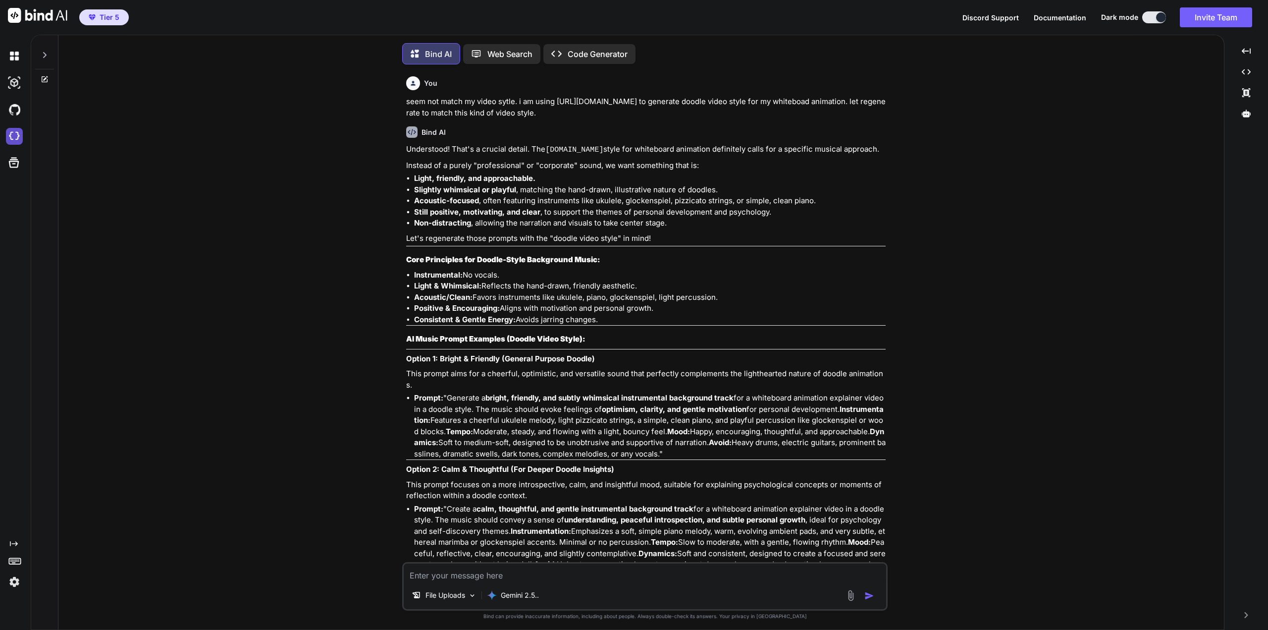
type textarea "x"
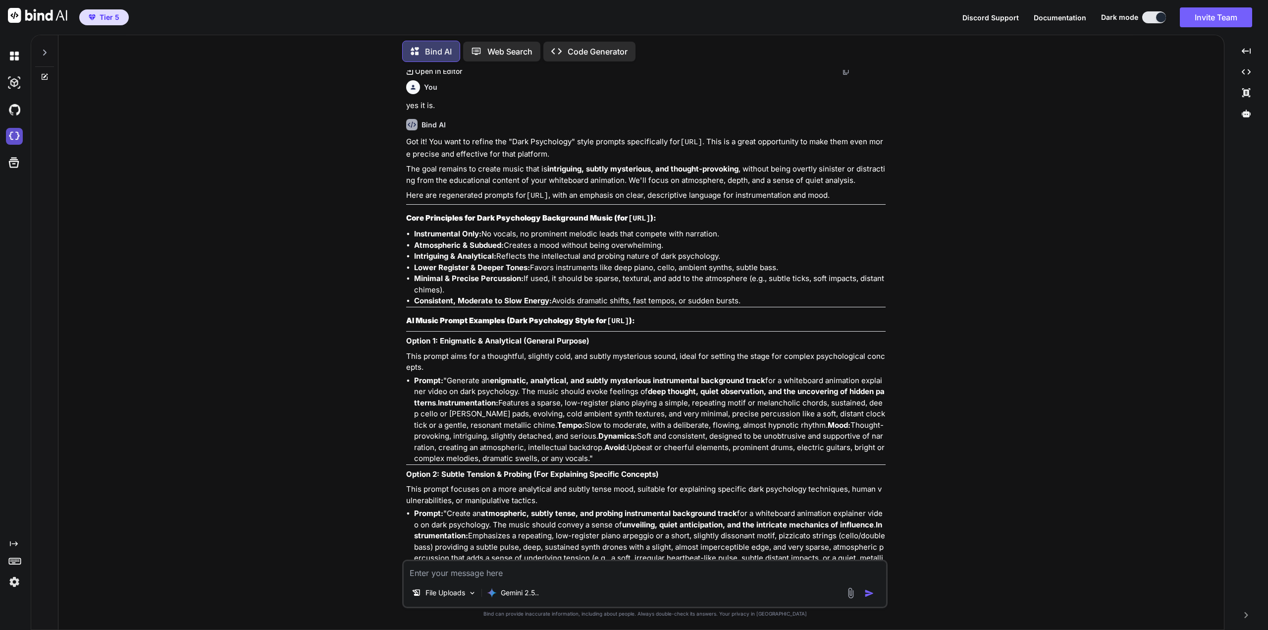
scroll to position [1937, 0]
click at [18, 138] on img at bounding box center [14, 136] width 17 height 17
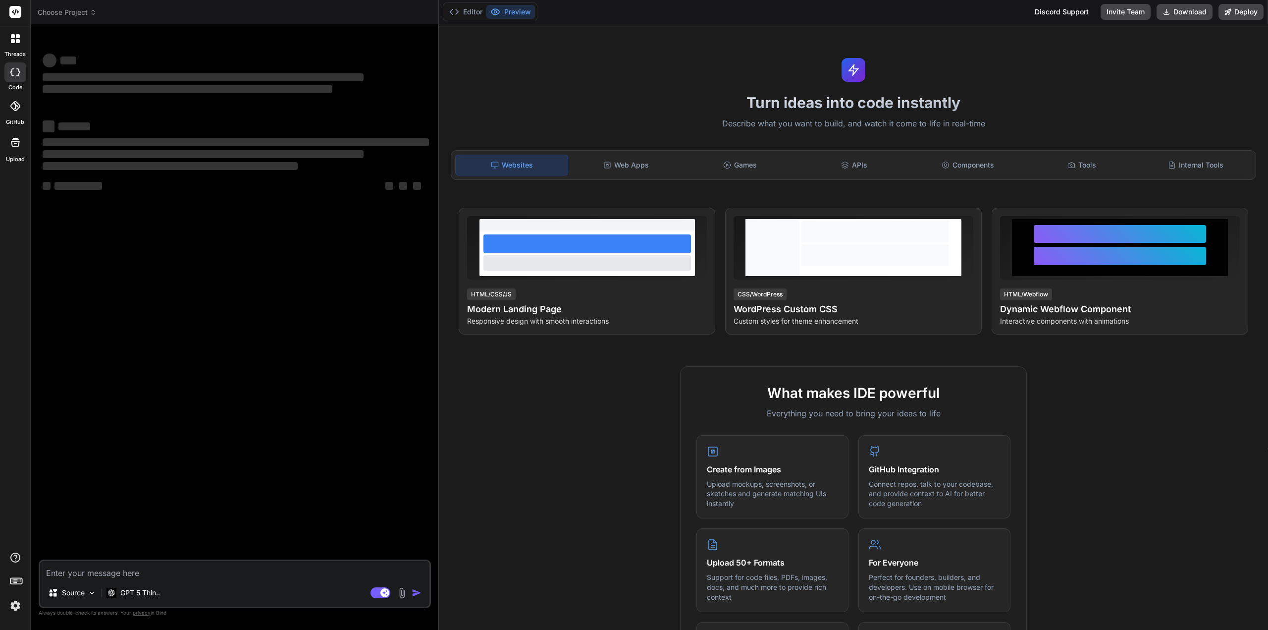
click at [85, 11] on span "Choose Project" at bounding box center [67, 12] width 59 height 10
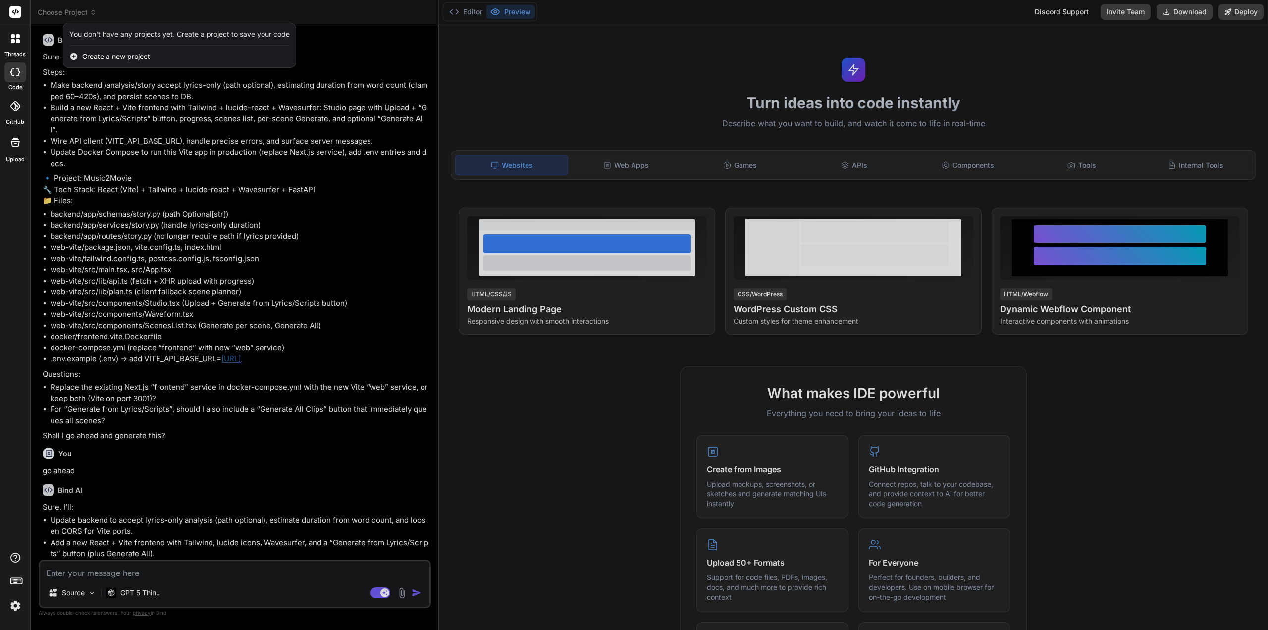
scroll to position [700, 0]
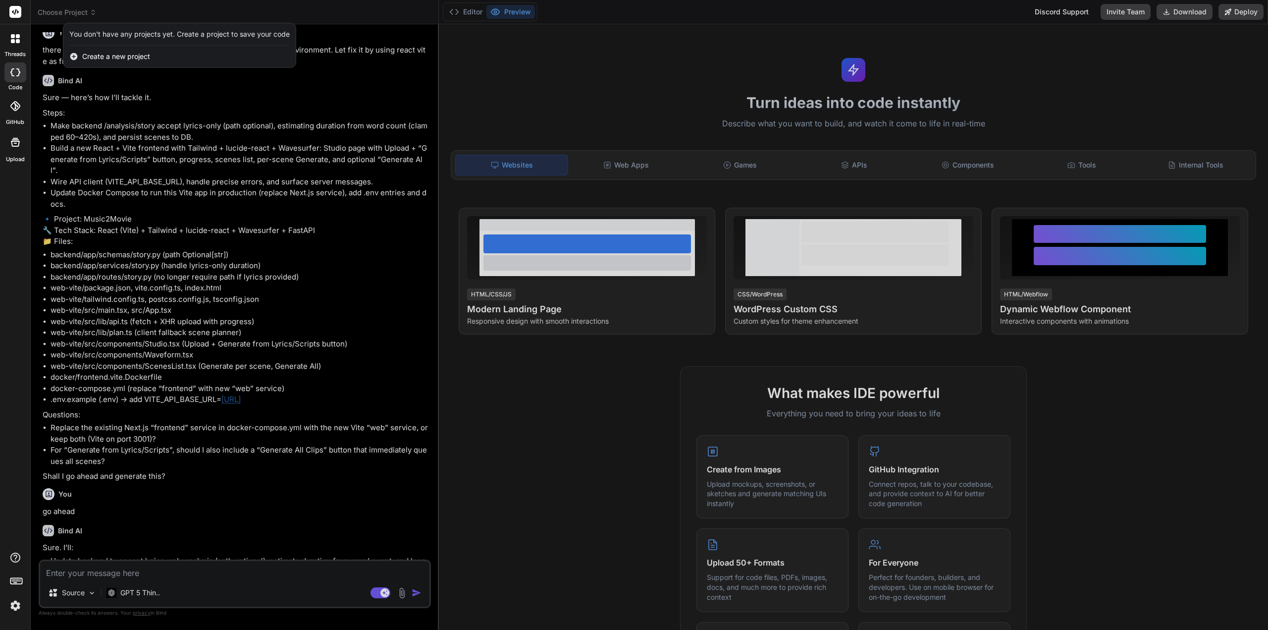
click at [89, 13] on div at bounding box center [634, 315] width 1268 height 630
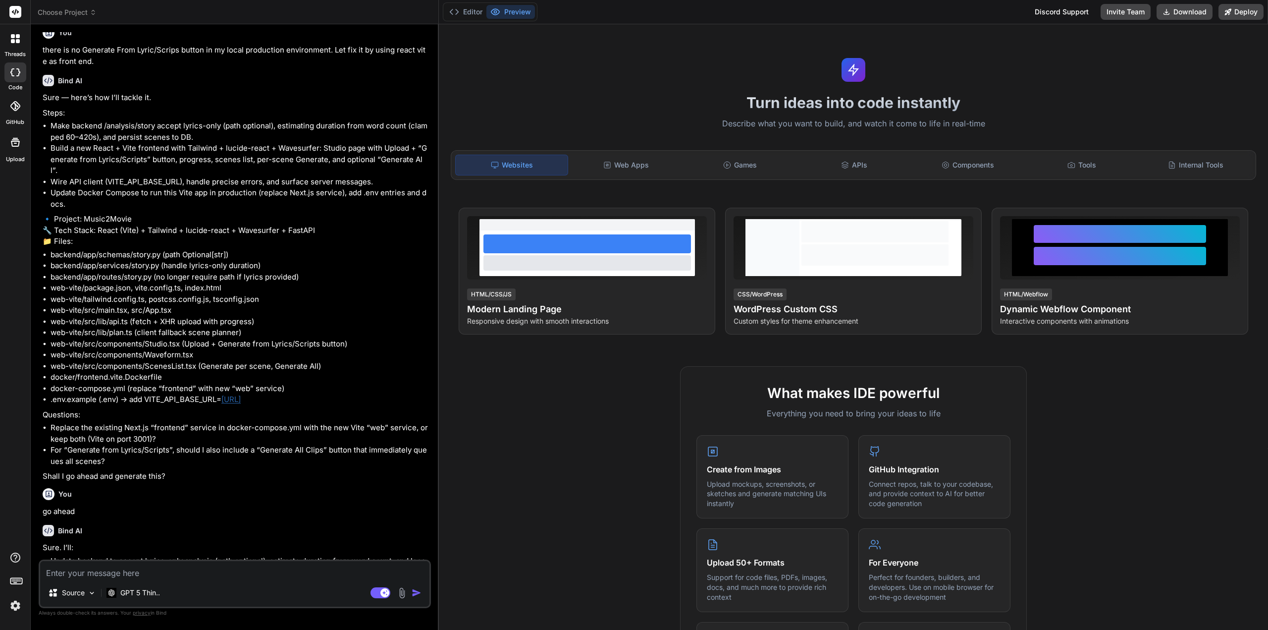
click at [90, 13] on icon at bounding box center [93, 12] width 7 height 7
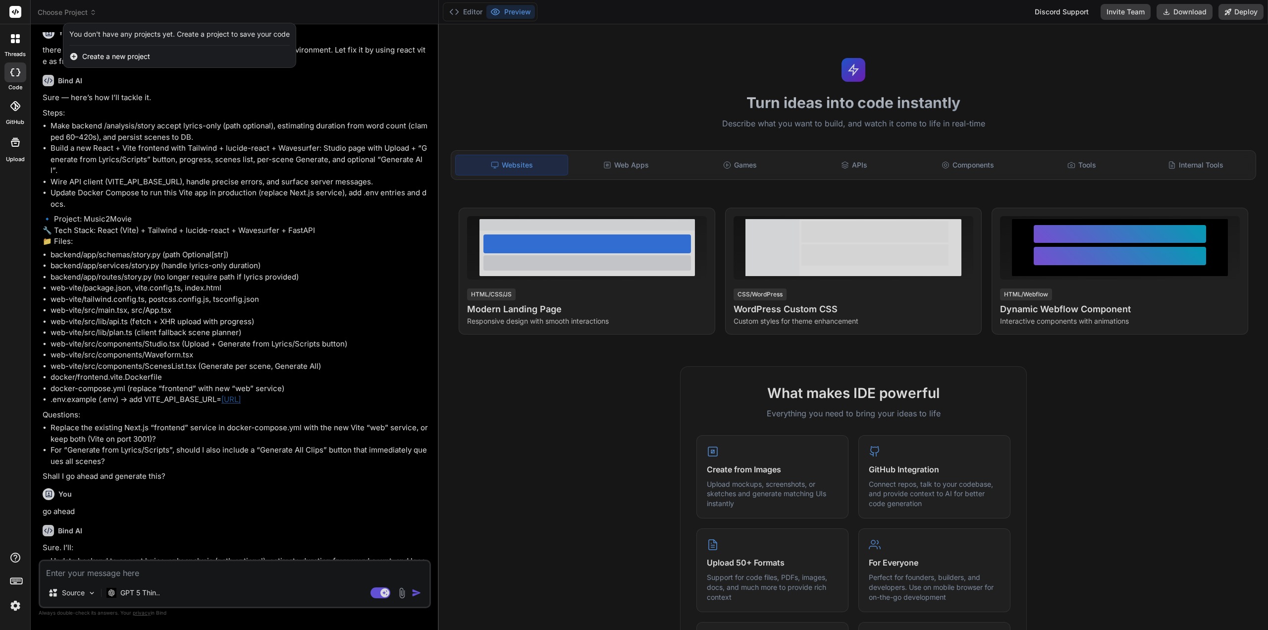
click at [17, 73] on icon at bounding box center [15, 72] width 10 height 8
type textarea "x"
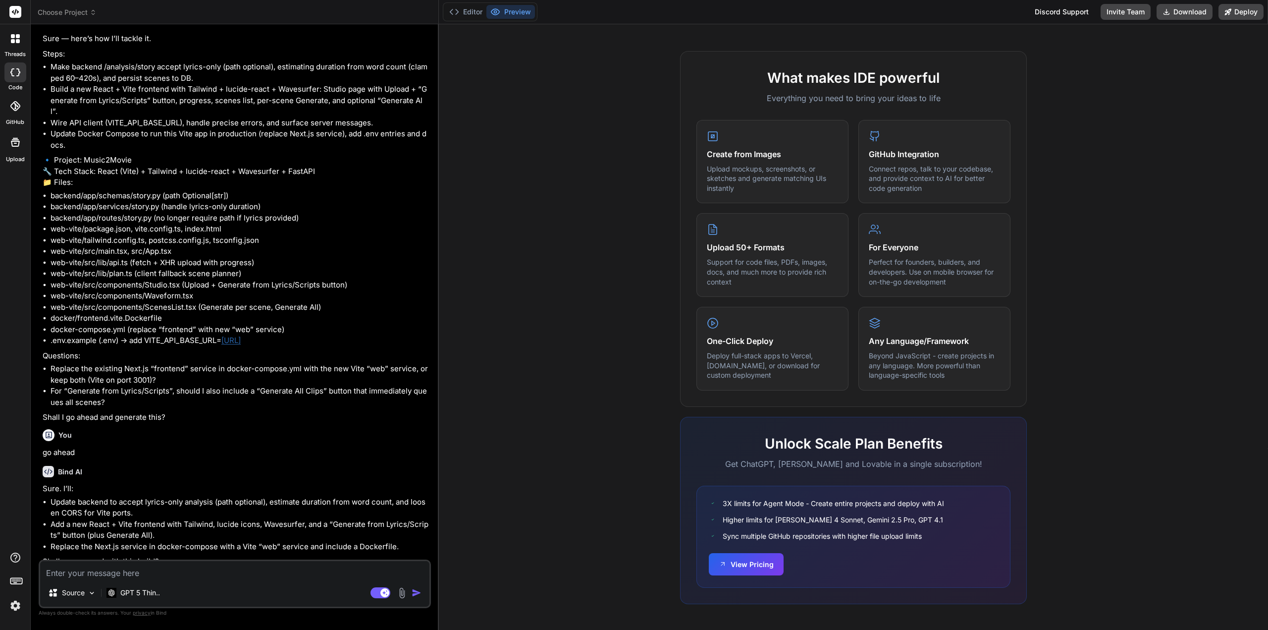
scroll to position [525, 0]
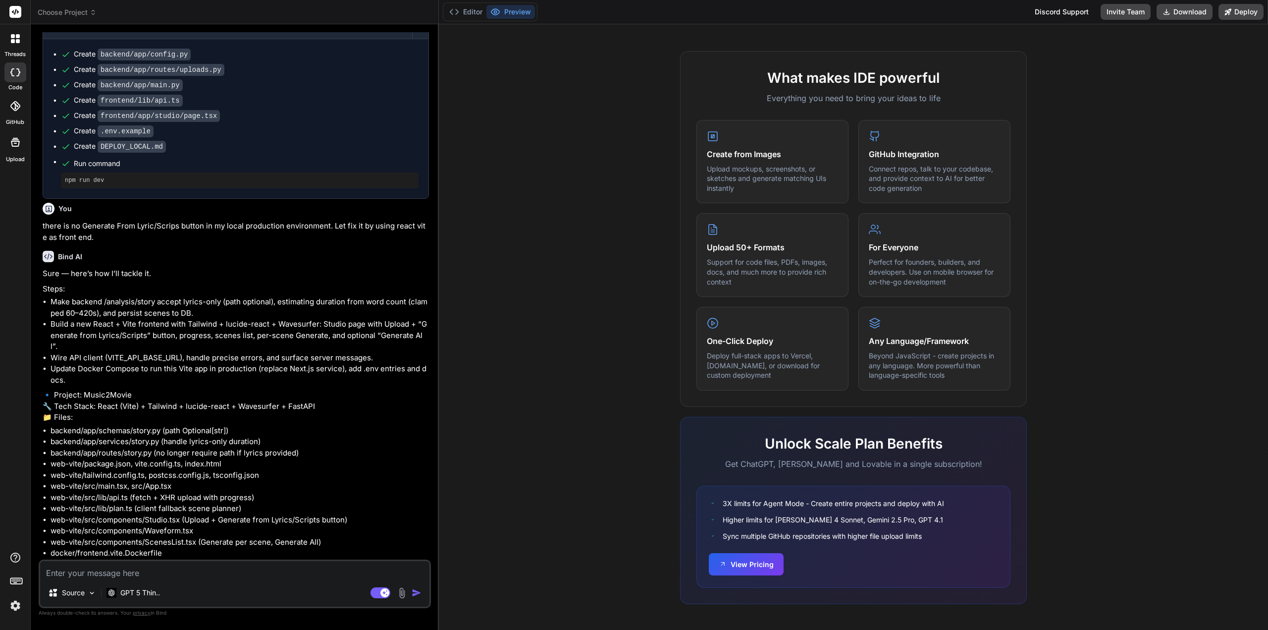
click at [89, 10] on span "Choose Project" at bounding box center [67, 12] width 59 height 10
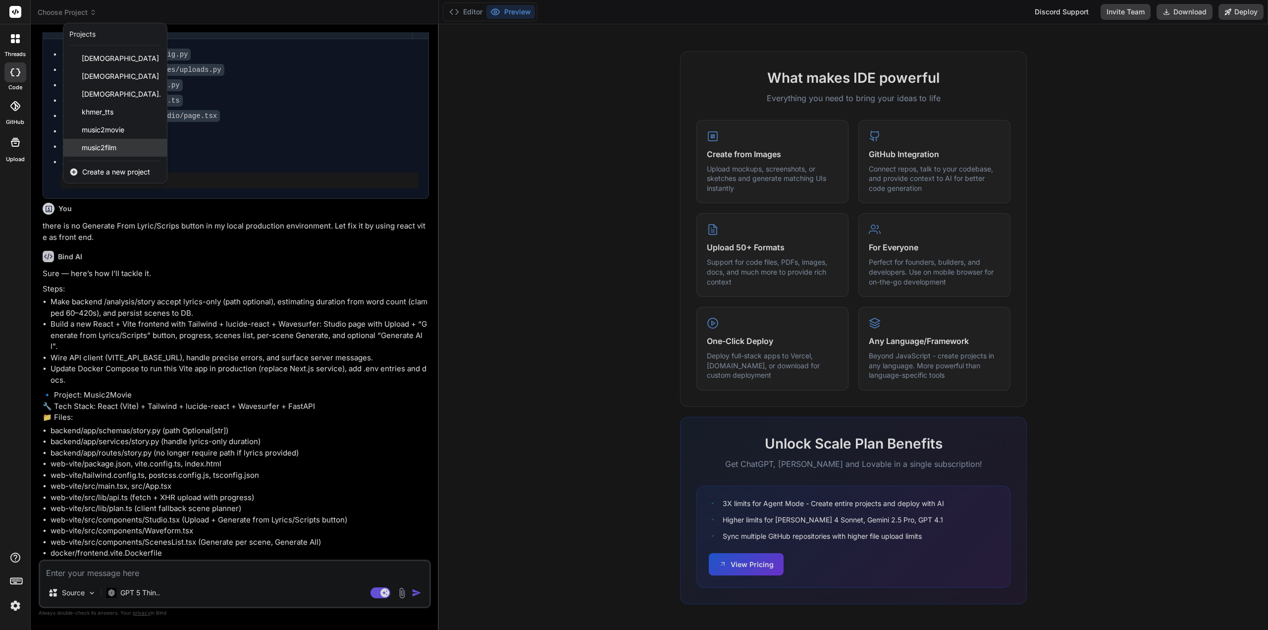
click at [111, 143] on span "music2film" at bounding box center [99, 148] width 35 height 10
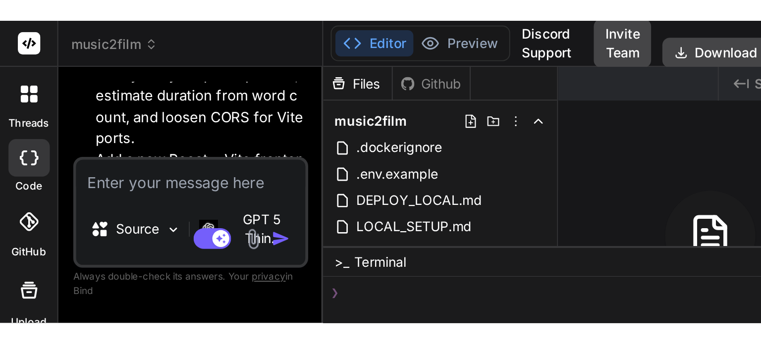
scroll to position [254, 0]
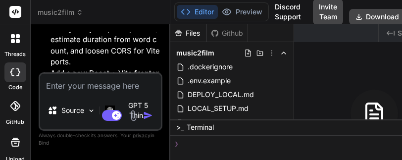
type textarea "x"
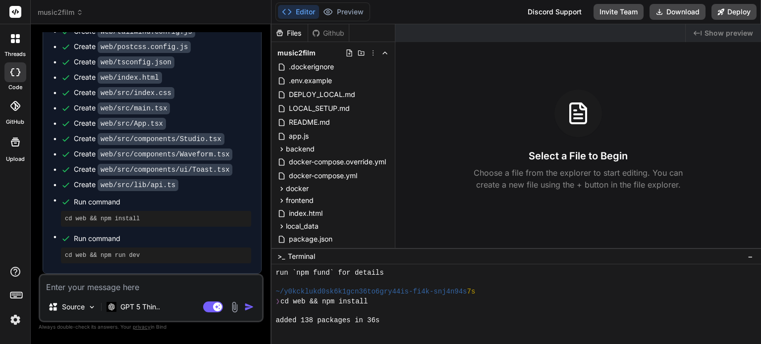
scroll to position [200, 0]
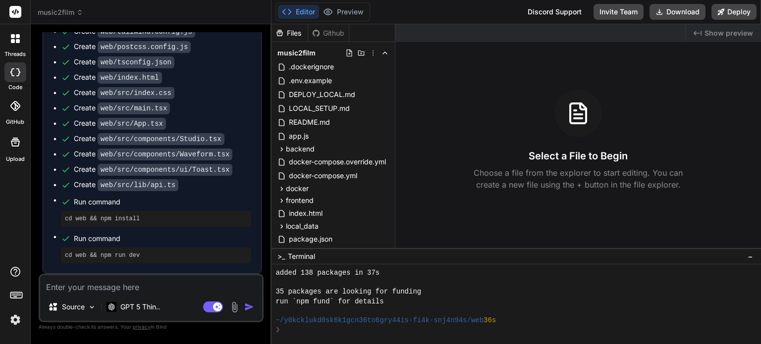
scroll to position [1712, 0]
click at [162, 218] on pre "cd web && npm install" at bounding box center [156, 219] width 182 height 8
click at [517, 321] on div "~/y0kcklukd0sk6k1 g cn36to6gry44is-fi4k-snj4n94s/web 36s" at bounding box center [510, 320] width 470 height 9
click at [301, 9] on button "Editor" at bounding box center [298, 12] width 41 height 14
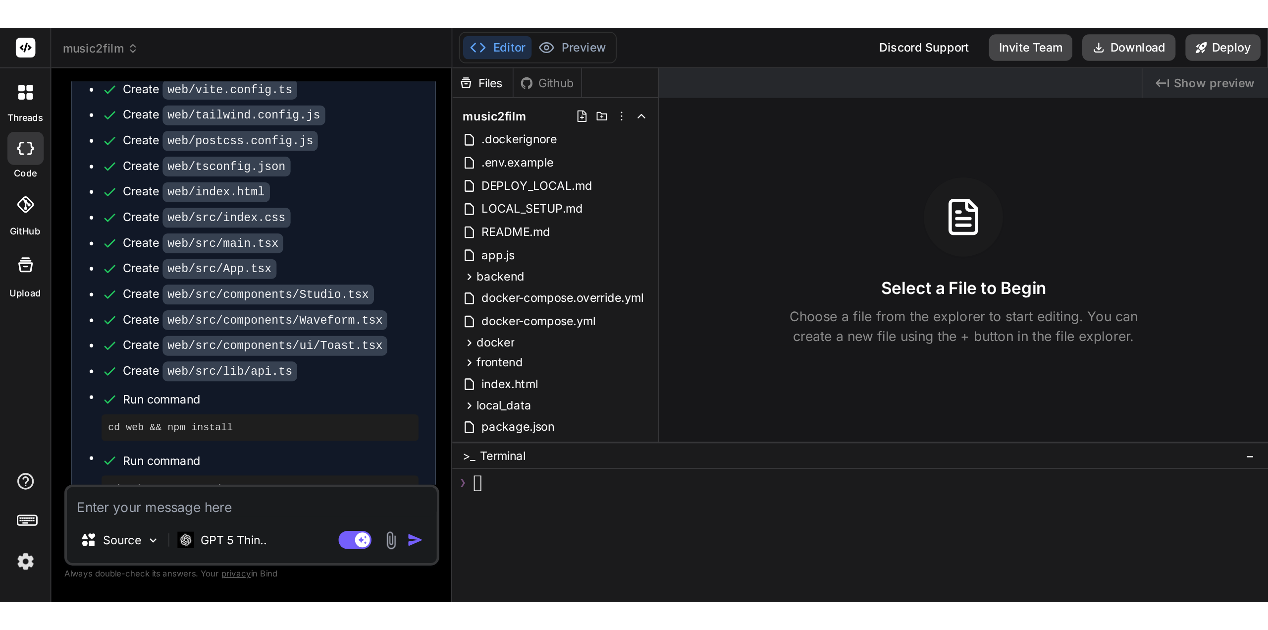
scroll to position [2381, 0]
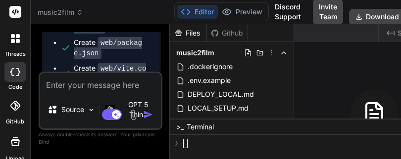
type textarea "x"
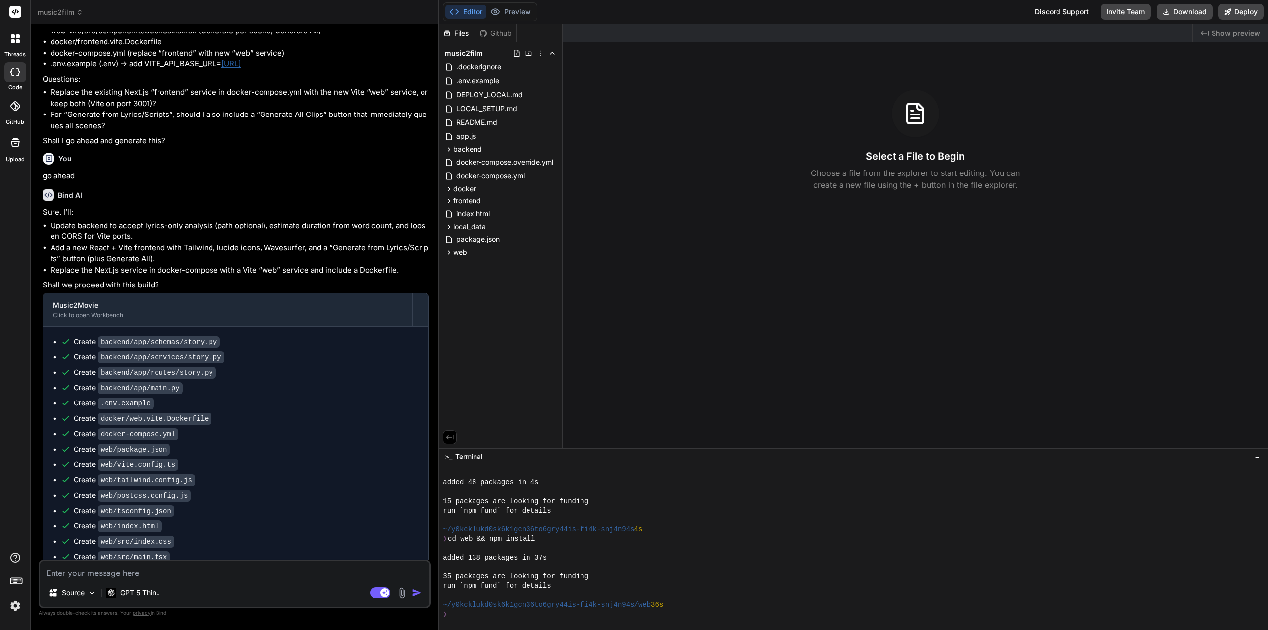
scroll to position [1011, 0]
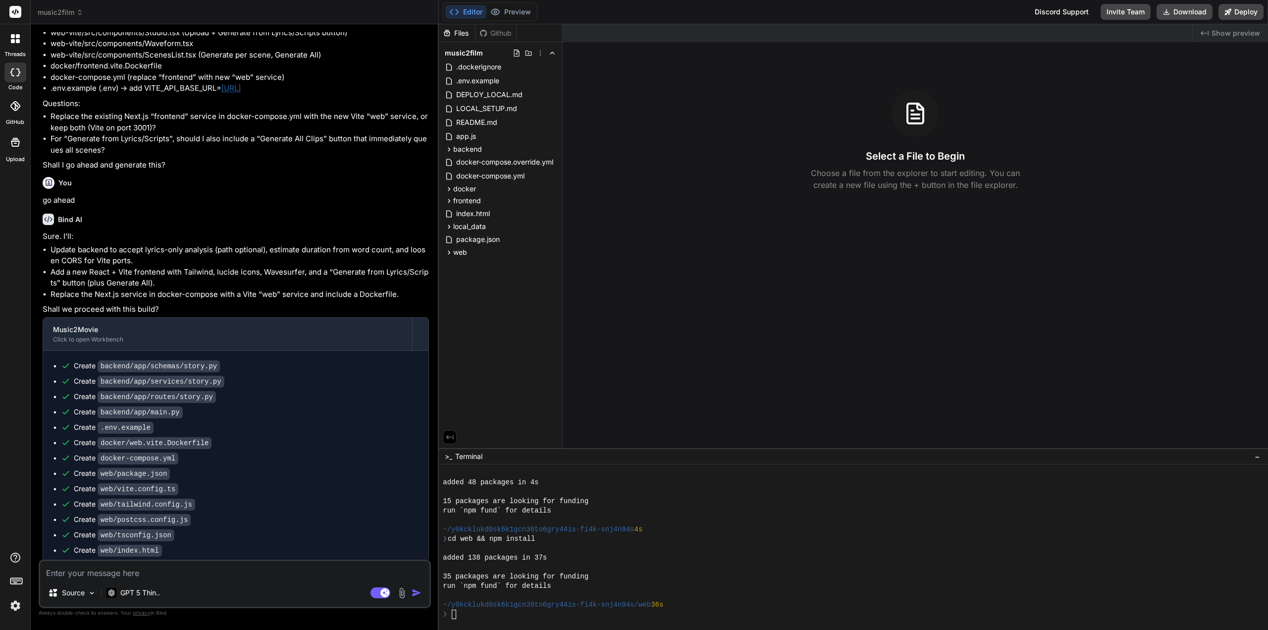
click at [468, 9] on button "Editor" at bounding box center [465, 12] width 41 height 14
click at [466, 10] on button "Editor" at bounding box center [465, 12] width 41 height 14
click at [472, 12] on button "Editor" at bounding box center [465, 12] width 41 height 14
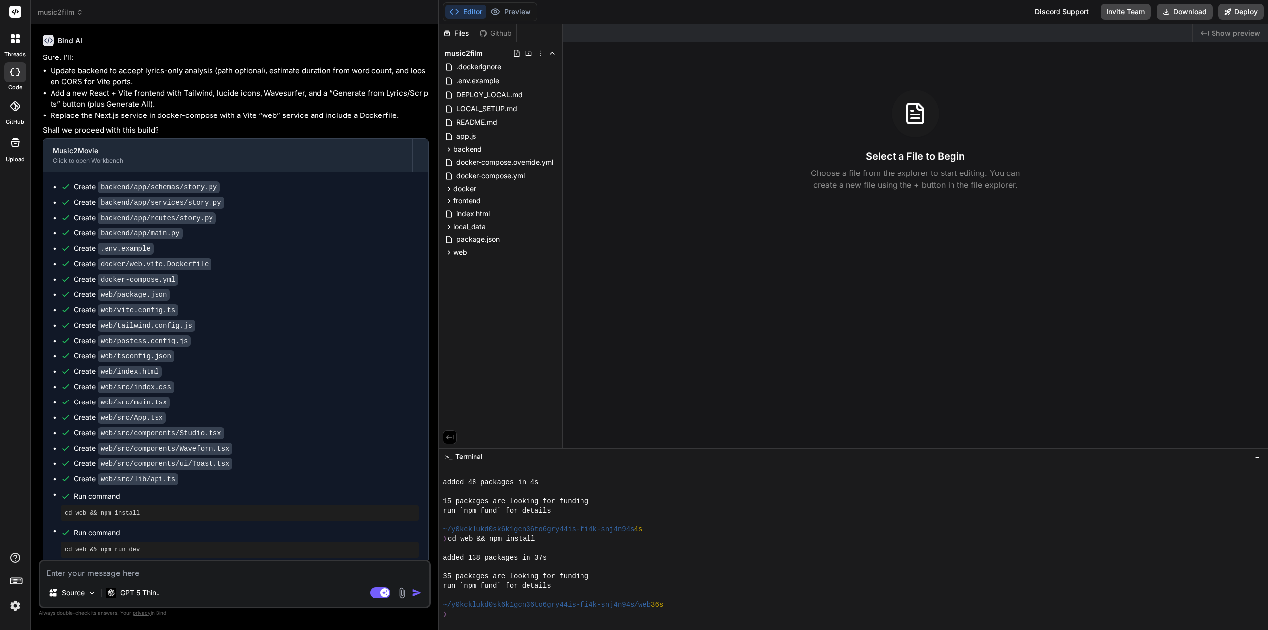
scroll to position [1210, 0]
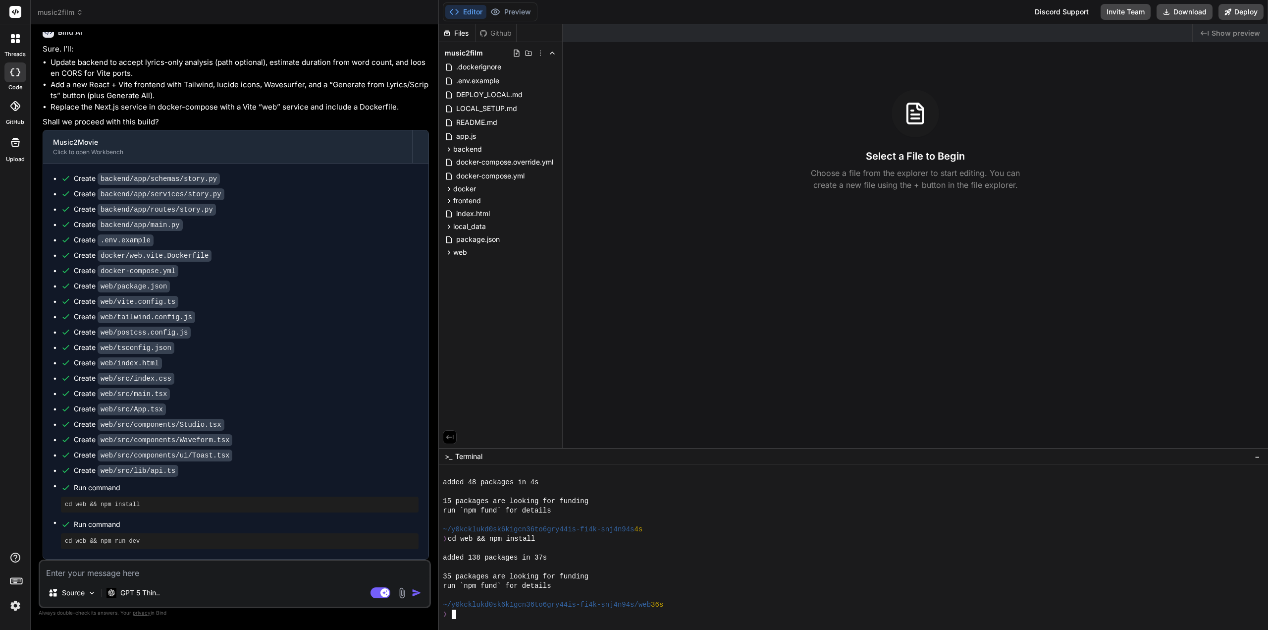
click at [685, 344] on div "❯" at bounding box center [848, 613] width 811 height 9
click at [477, 10] on button "Editor" at bounding box center [465, 12] width 41 height 14
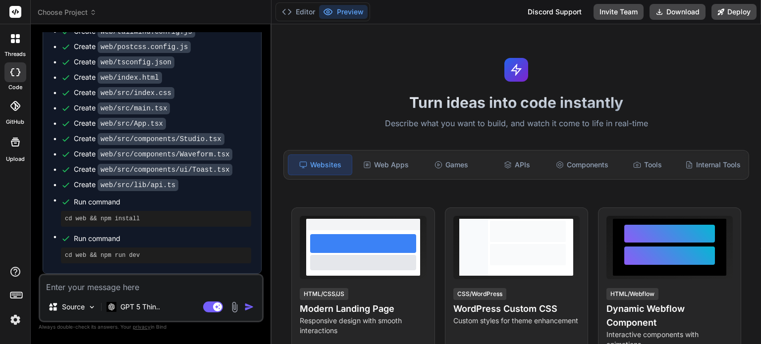
scroll to position [1712, 0]
drag, startPoint x: 135, startPoint y: 286, endPoint x: 111, endPoint y: 185, distance: 104.3
click at [135, 159] on textarea at bounding box center [151, 284] width 222 height 18
click at [81, 12] on span "Choose Project" at bounding box center [67, 12] width 59 height 10
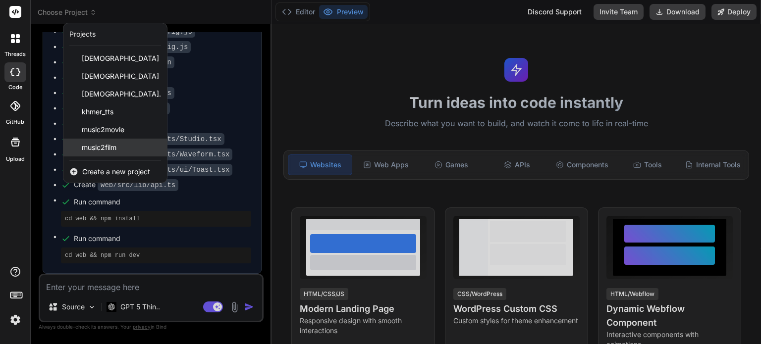
click at [105, 146] on span "music2film" at bounding box center [99, 148] width 35 height 10
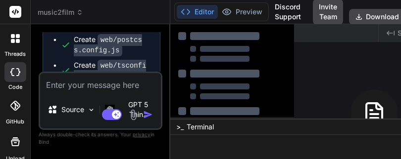
type textarea "x"
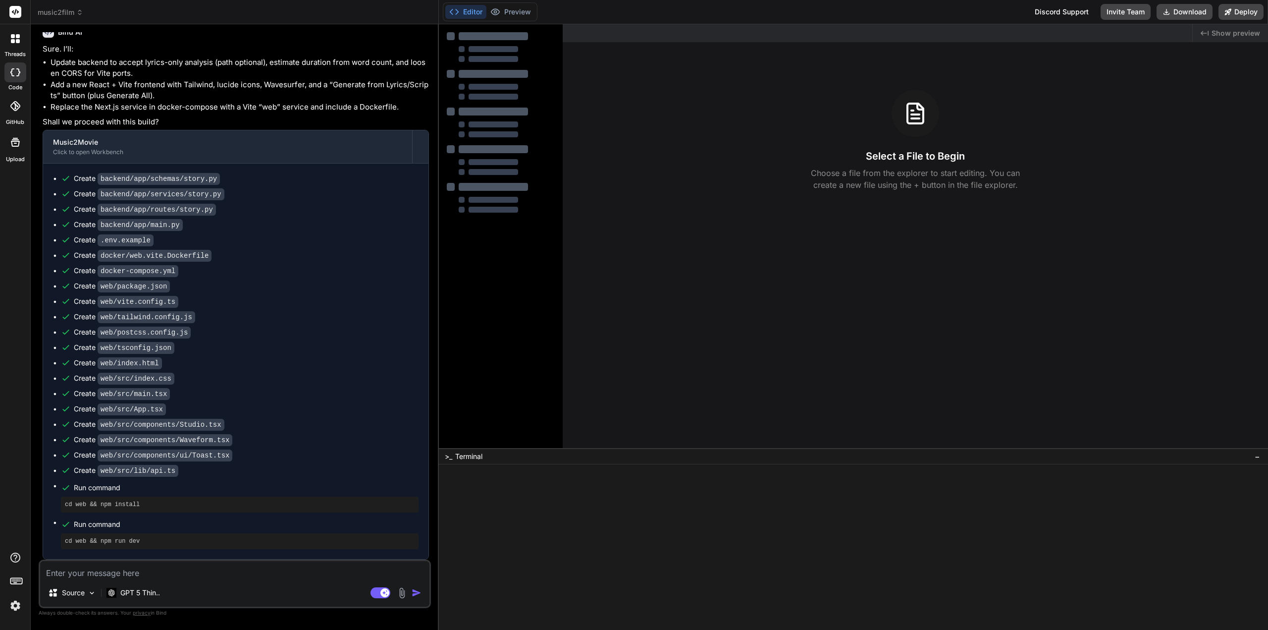
scroll to position [1210, 0]
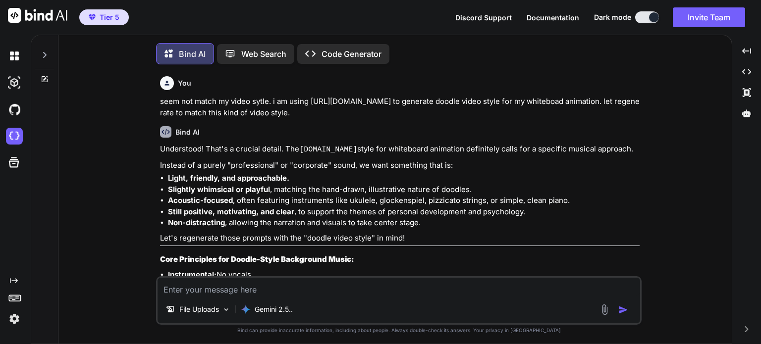
type textarea "x"
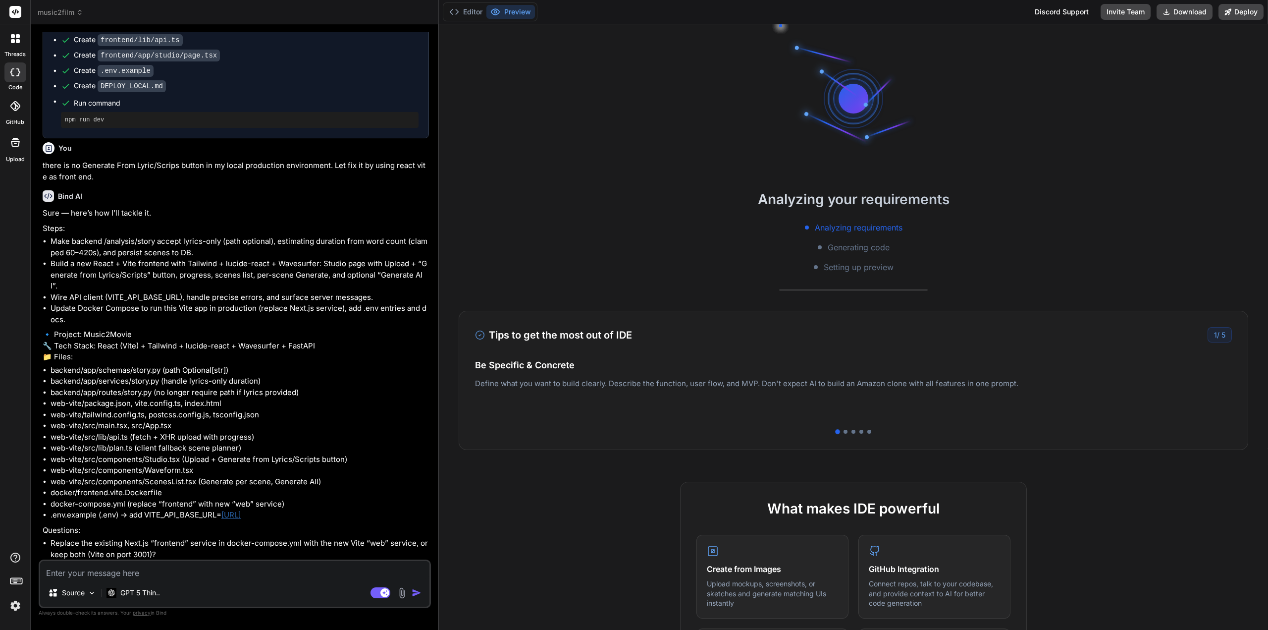
scroll to position [9, 0]
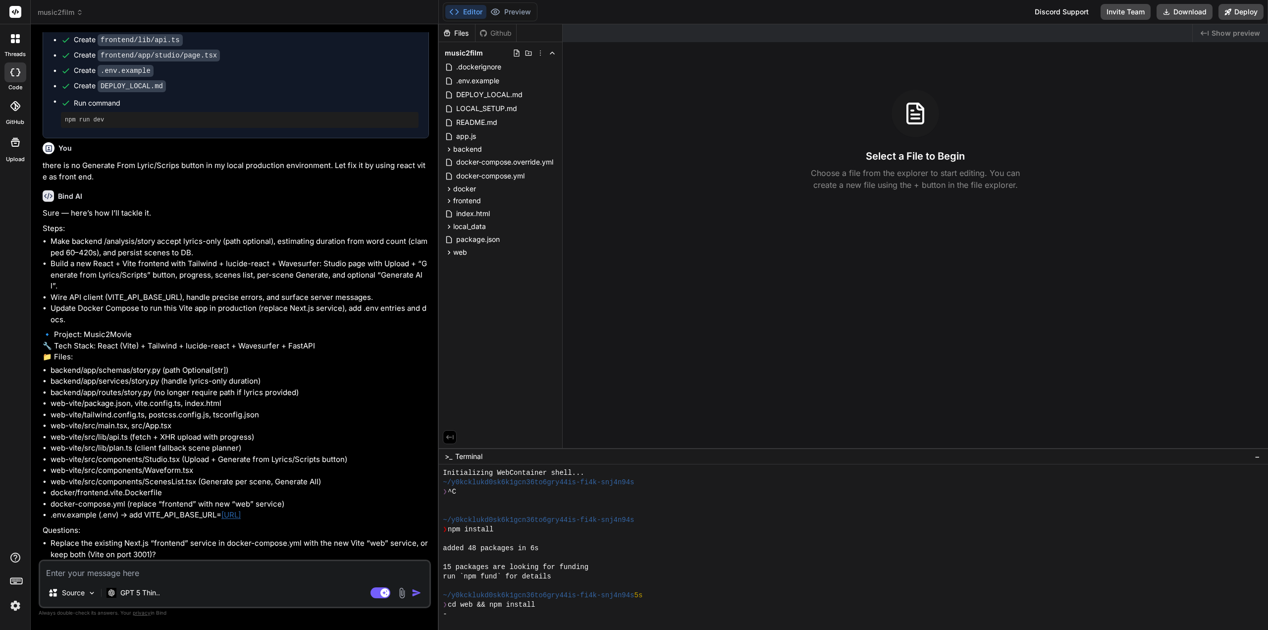
type textarea "x"
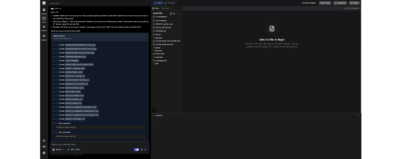
scroll to position [75, 0]
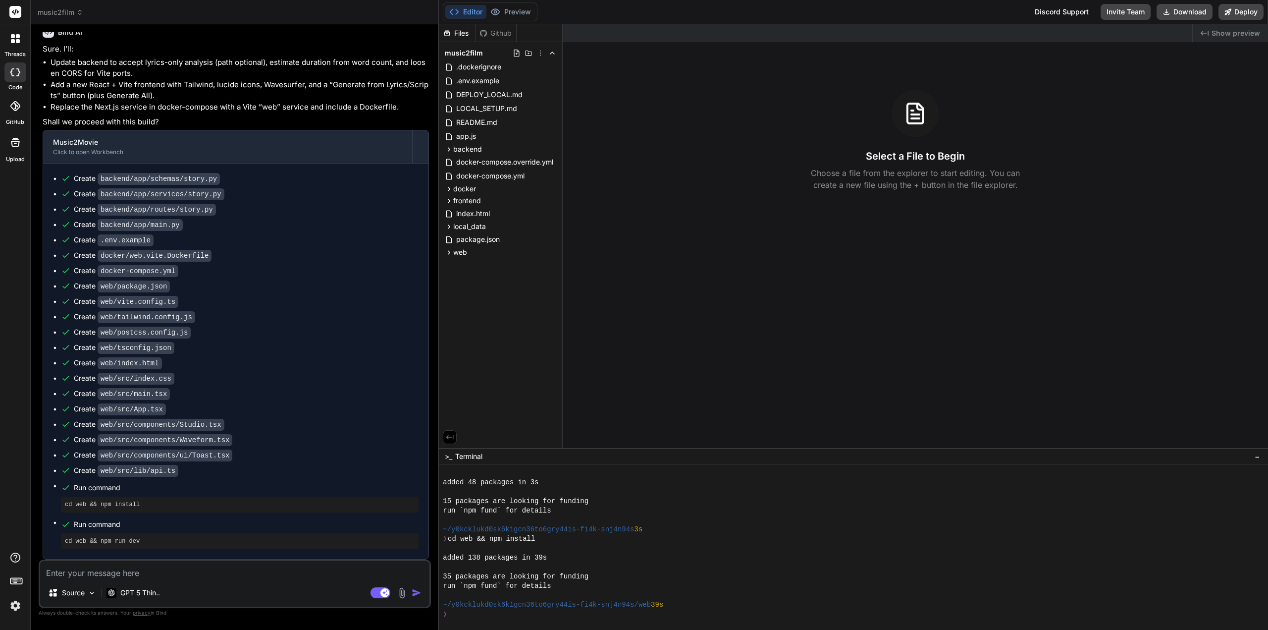
click at [474, 11] on button "Editor" at bounding box center [465, 12] width 41 height 14
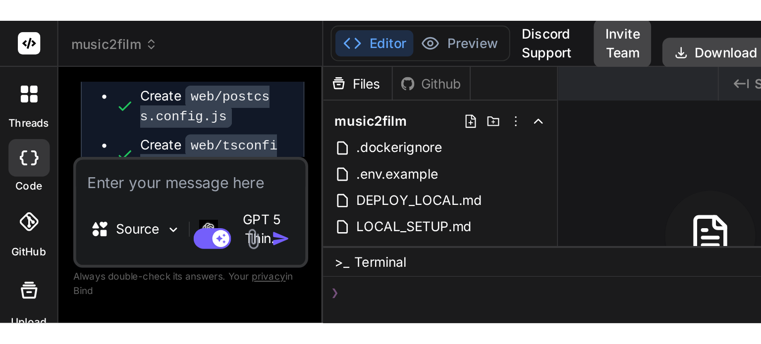
scroll to position [216, 0]
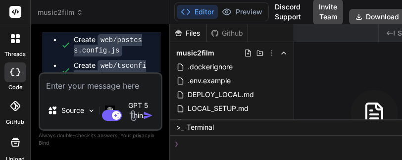
type textarea "x"
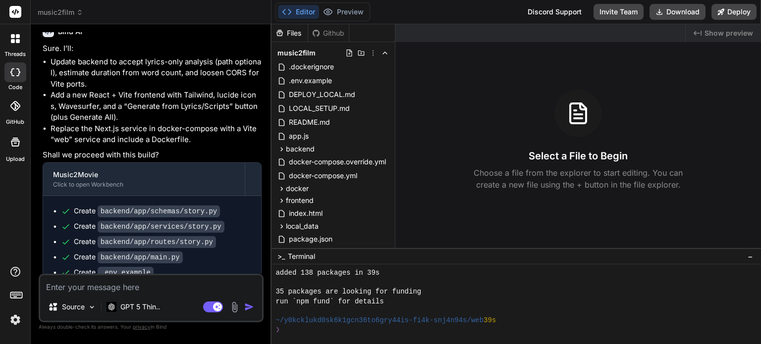
scroll to position [1365, 0]
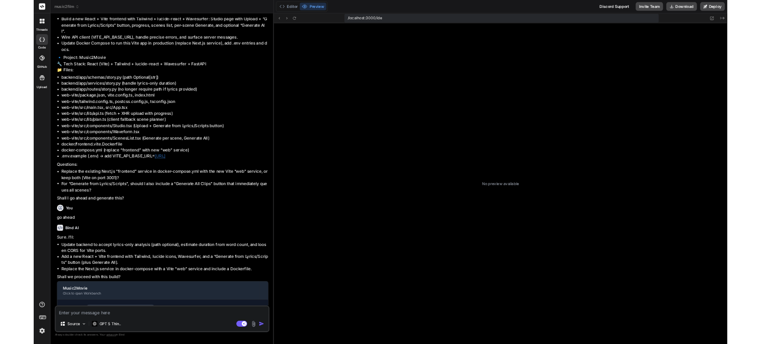
scroll to position [9, 0]
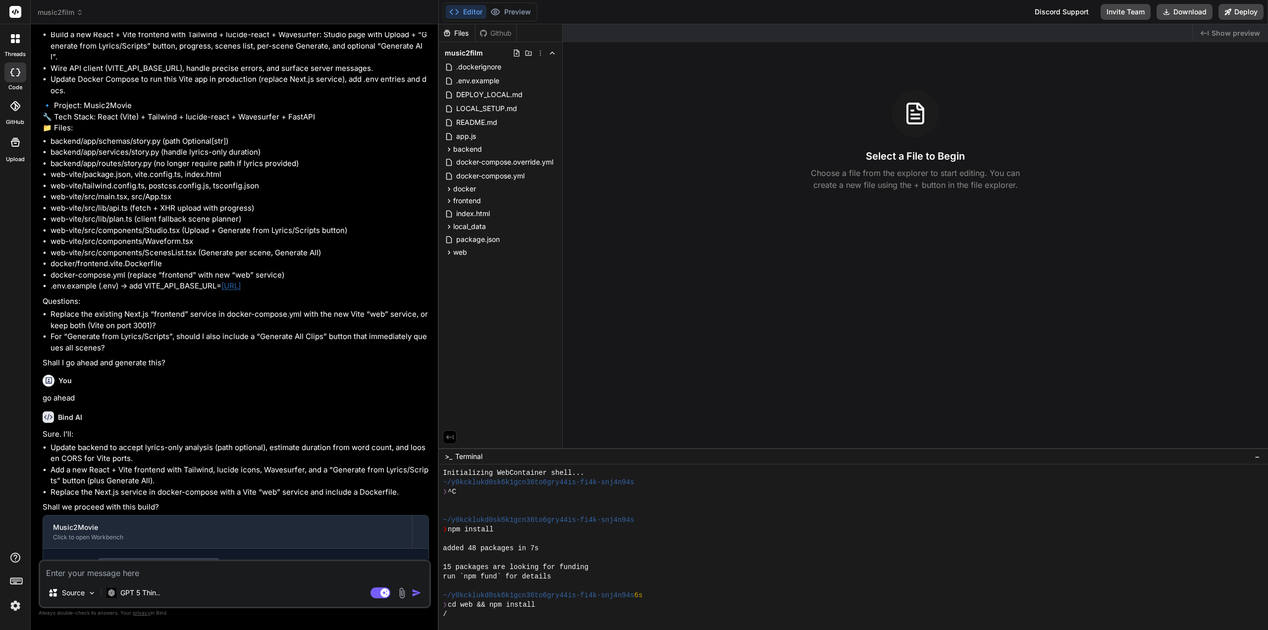
type textarea "x"
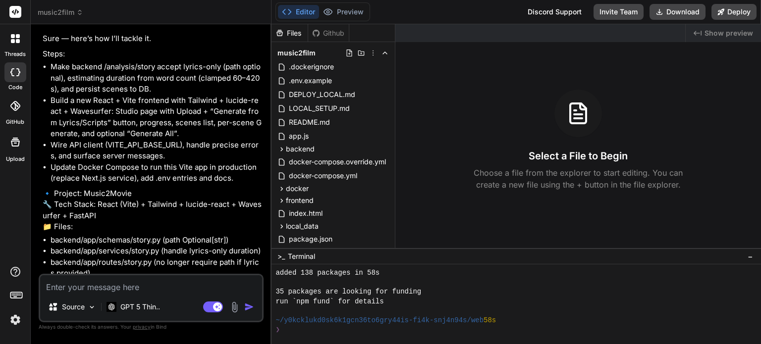
scroll to position [161, 0]
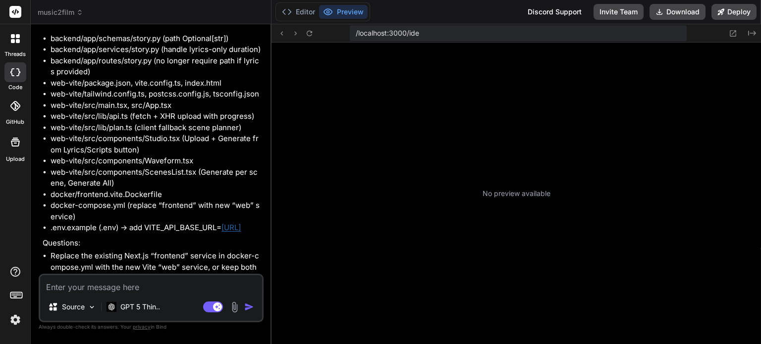
scroll to position [95, 0]
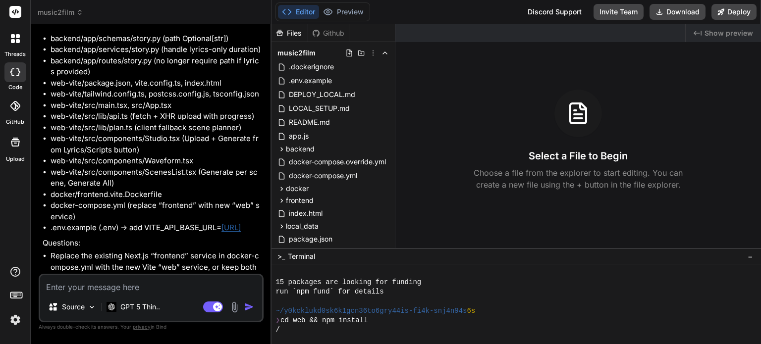
type textarea "x"
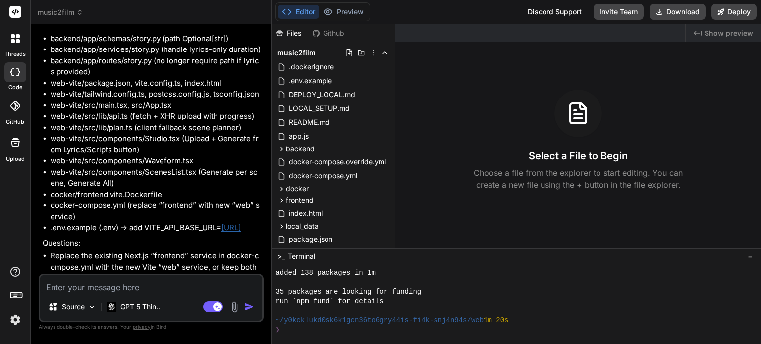
scroll to position [161, 0]
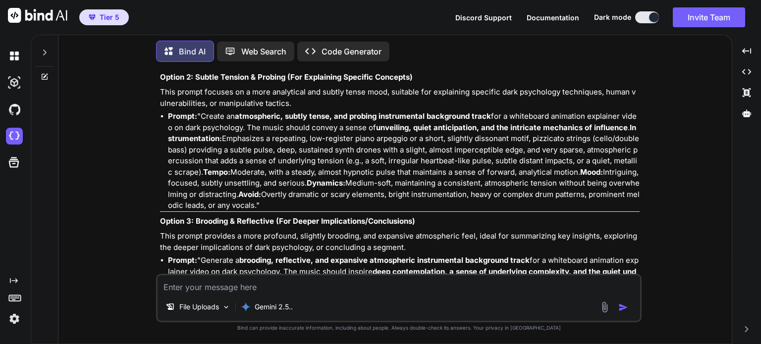
scroll to position [2581, 0]
